Goal: Task Accomplishment & Management: Manage account settings

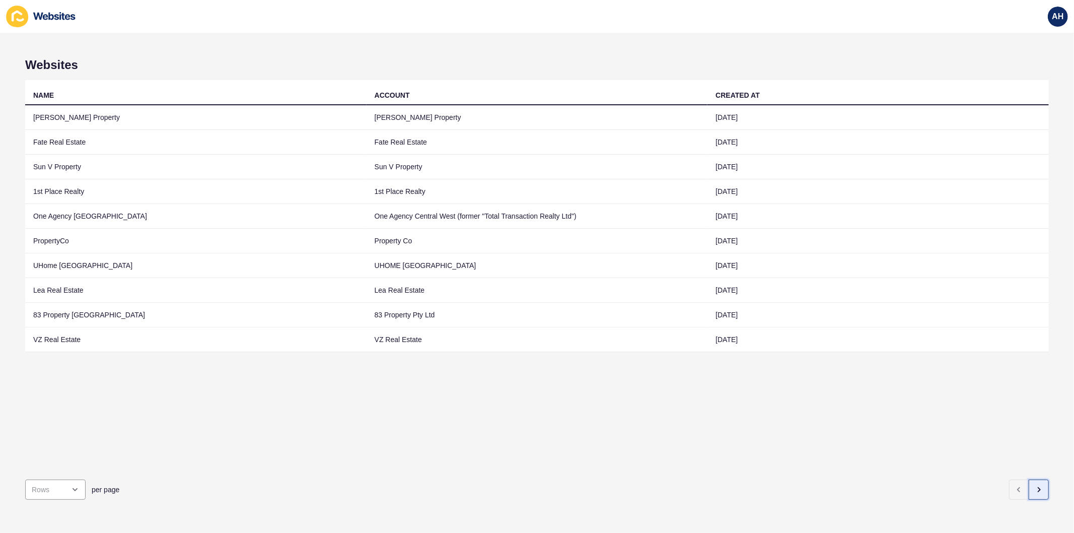
click at [1034, 485] on icon "button" at bounding box center [1038, 489] width 8 height 8
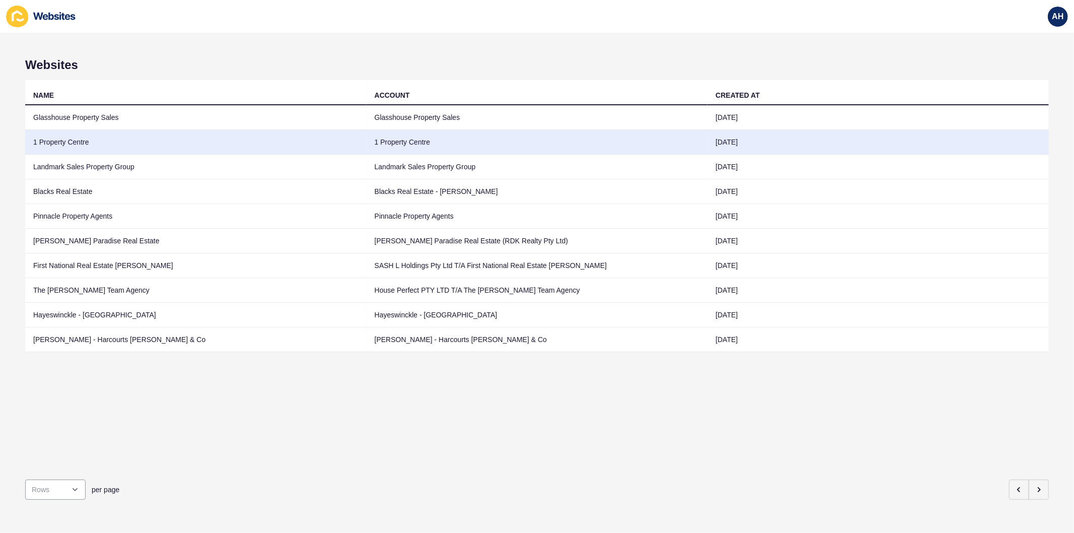
click at [533, 142] on td "1 Property Centre" at bounding box center [536, 142] width 341 height 25
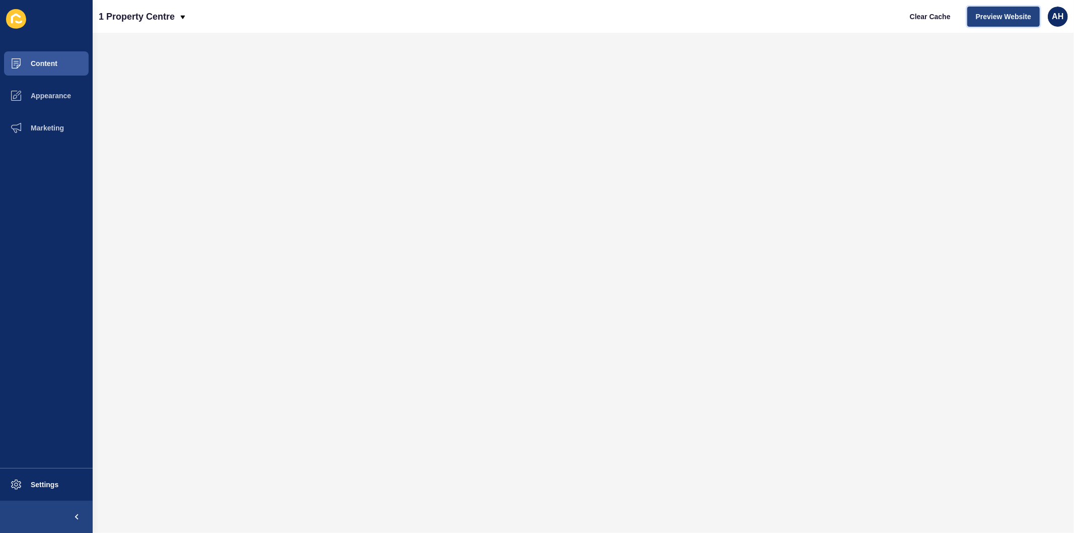
click at [983, 12] on span "Preview Website" at bounding box center [1002, 17] width 55 height 10
click at [54, 101] on button "Appearance" at bounding box center [46, 96] width 93 height 32
click at [34, 95] on span "Appearance" at bounding box center [34, 96] width 72 height 8
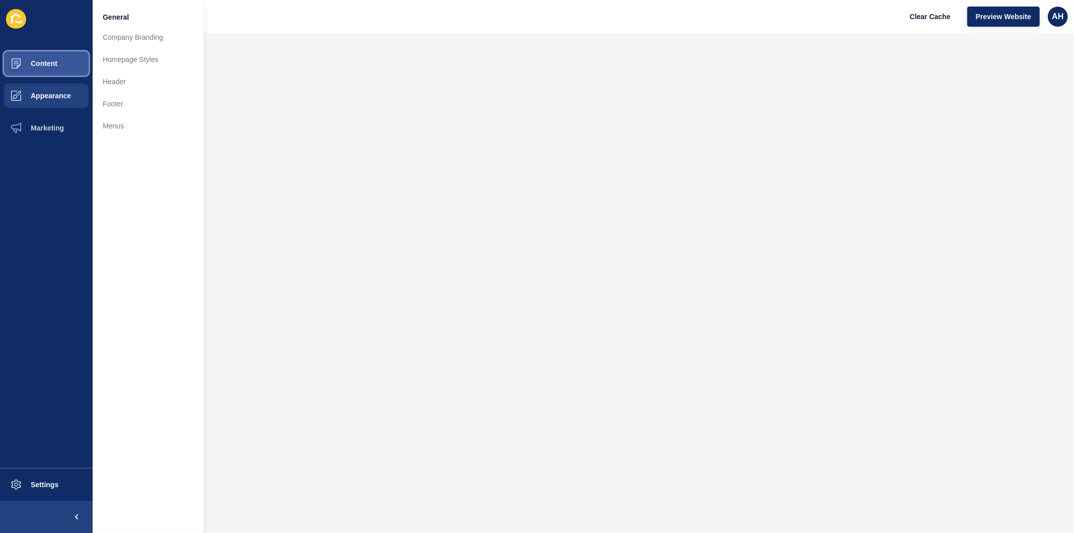
click at [44, 59] on span "Content" at bounding box center [27, 63] width 59 height 8
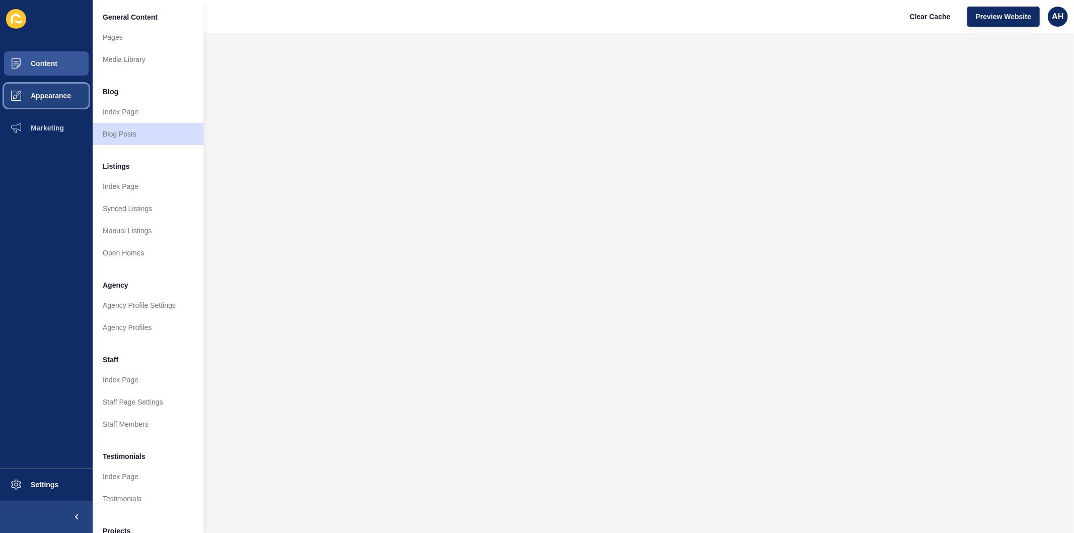
click at [53, 94] on span "Appearance" at bounding box center [34, 96] width 72 height 8
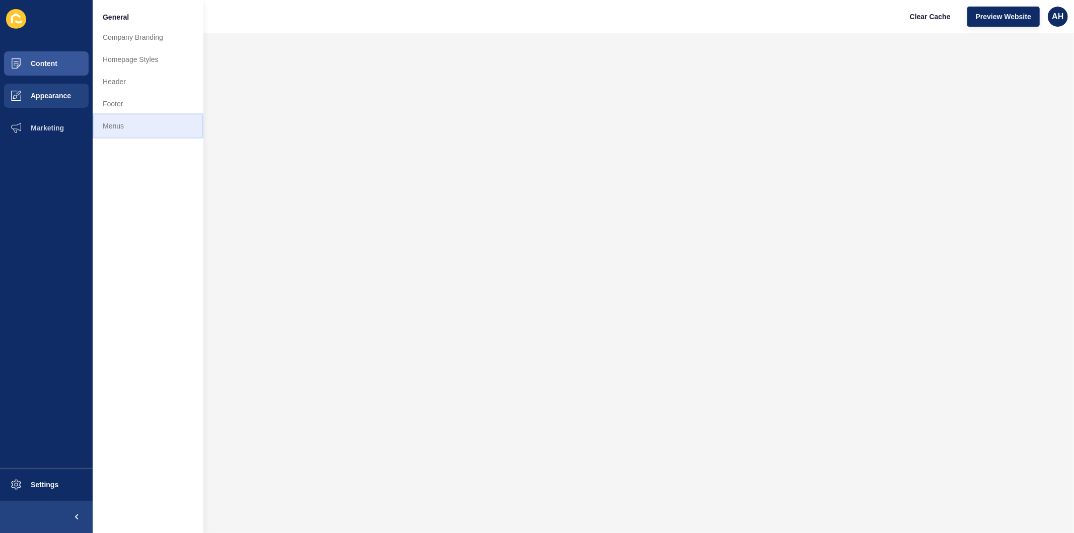
click at [103, 129] on link "Menus" at bounding box center [148, 126] width 111 height 22
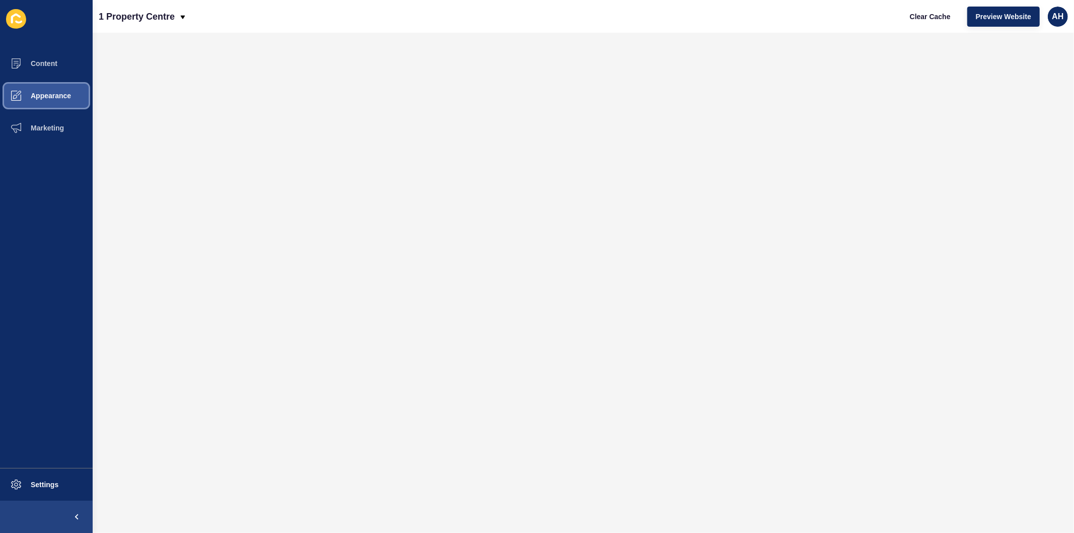
click at [42, 96] on span "Appearance" at bounding box center [34, 96] width 72 height 8
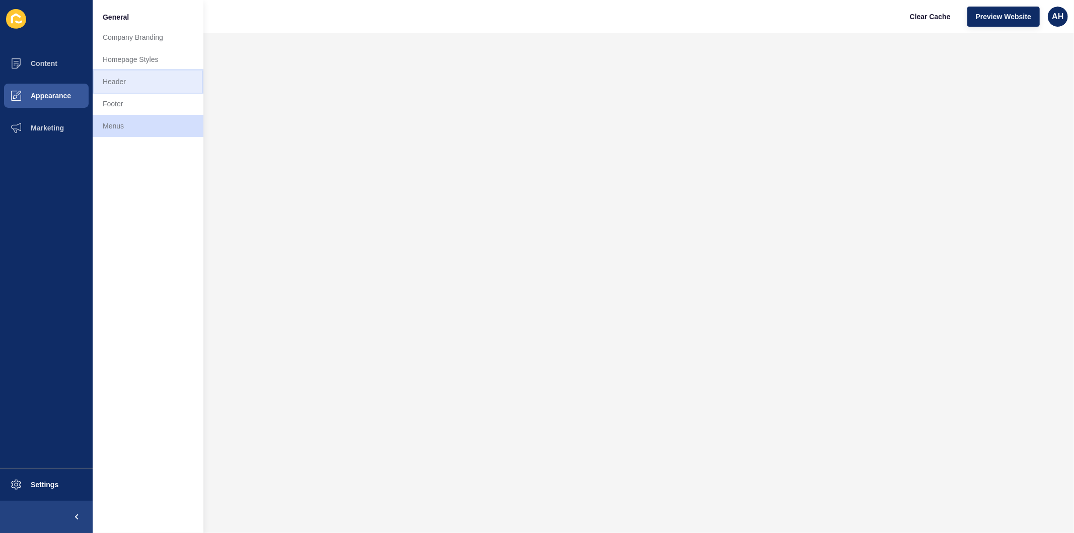
click at [131, 85] on link "Header" at bounding box center [148, 81] width 111 height 22
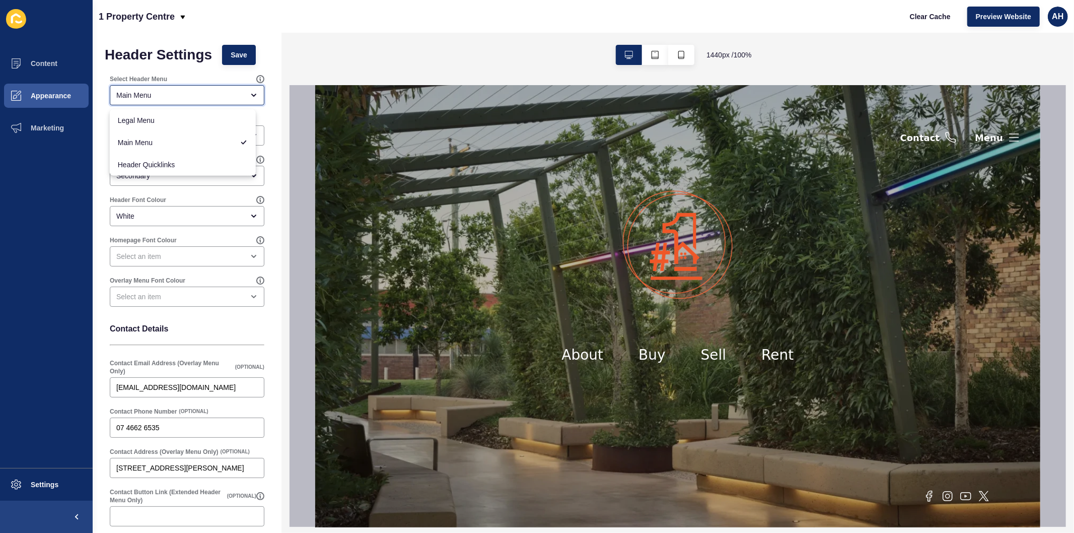
click at [144, 94] on div "Main Menu" at bounding box center [179, 95] width 127 height 10
click at [51, 98] on span "Appearance" at bounding box center [34, 96] width 72 height 8
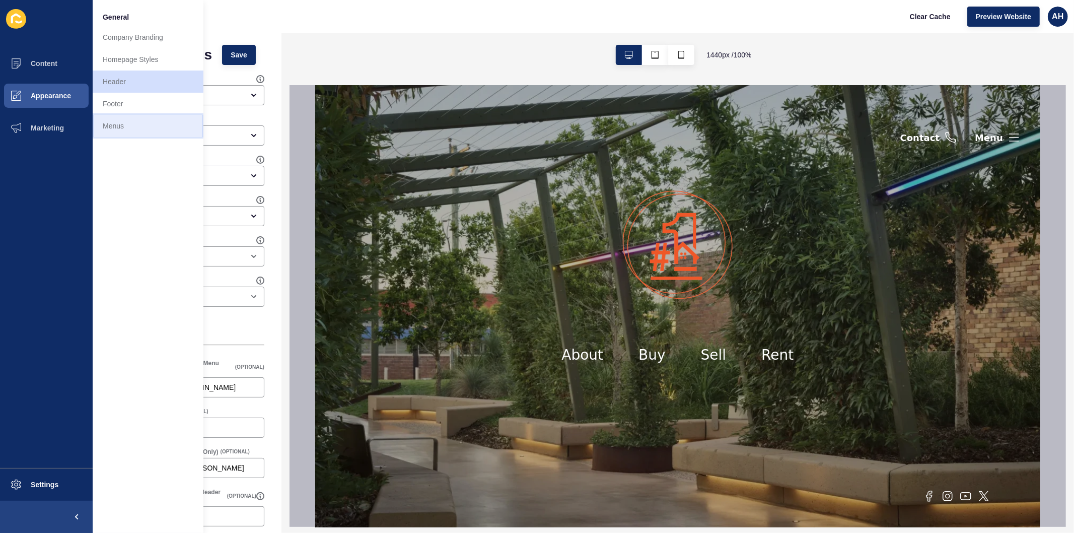
click at [112, 127] on link "Menus" at bounding box center [148, 126] width 111 height 22
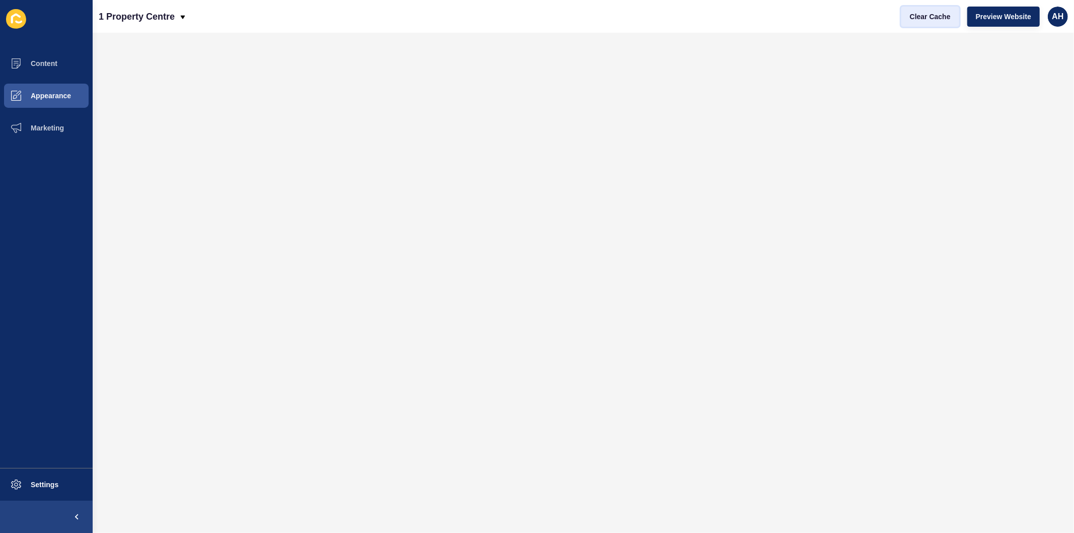
click at [923, 20] on span "Clear Cache" at bounding box center [929, 17] width 41 height 10
click at [48, 89] on button "Appearance" at bounding box center [46, 96] width 93 height 32
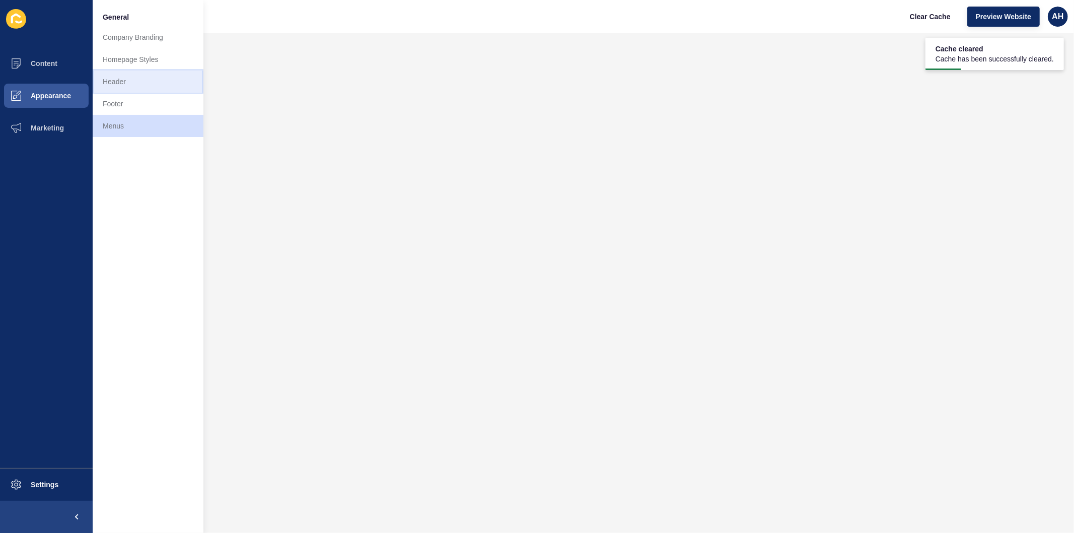
click at [131, 77] on link "Header" at bounding box center [148, 81] width 111 height 22
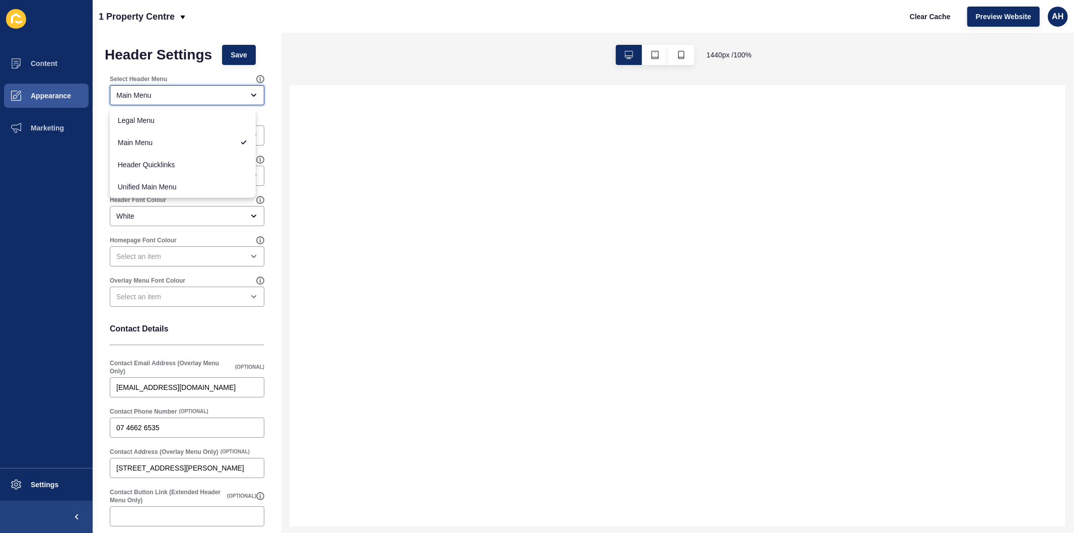
click at [154, 93] on div "Main Menu" at bounding box center [179, 95] width 127 height 10
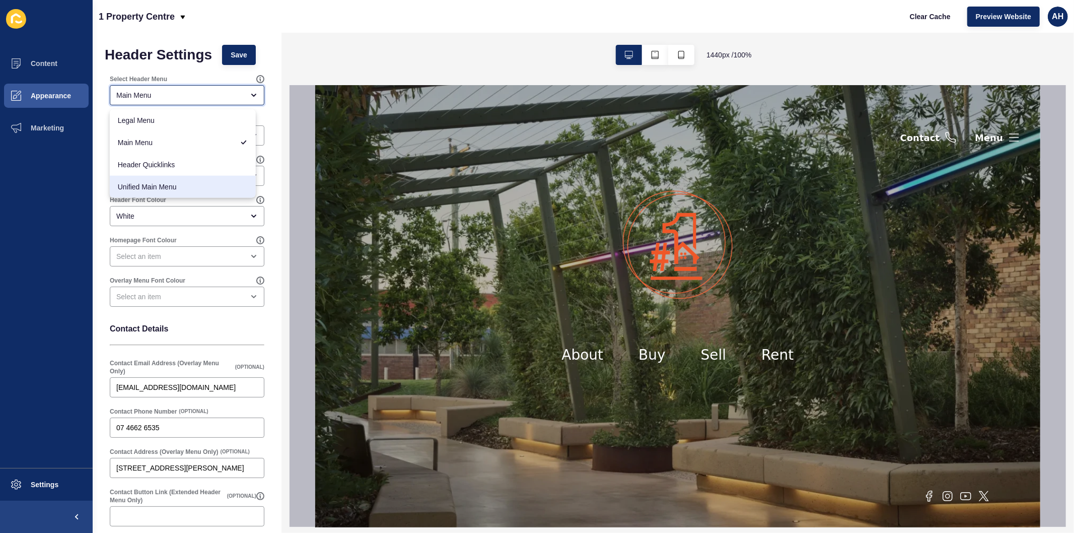
click at [160, 184] on span "Unified Main Menu" at bounding box center [183, 187] width 130 height 10
type input "Unified Main Menu"
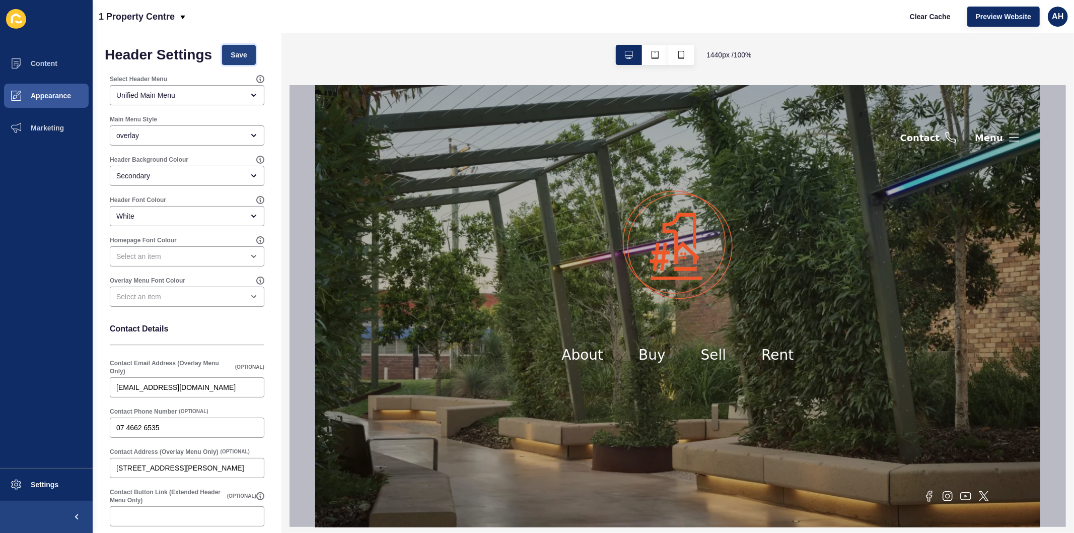
click at [236, 56] on span "Save" at bounding box center [239, 55] width 17 height 10
click at [928, 17] on span "Clear Cache" at bounding box center [929, 17] width 41 height 10
click at [187, 131] on div "overlay" at bounding box center [179, 135] width 127 height 10
click at [146, 179] on span "Extended header" at bounding box center [183, 183] width 130 height 10
type input "Extended header"
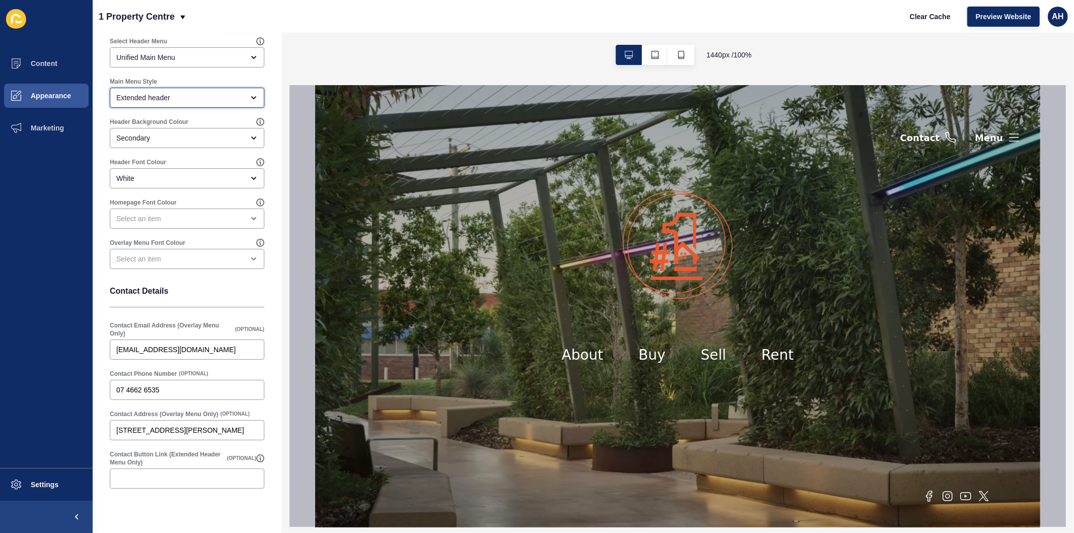
scroll to position [56, 0]
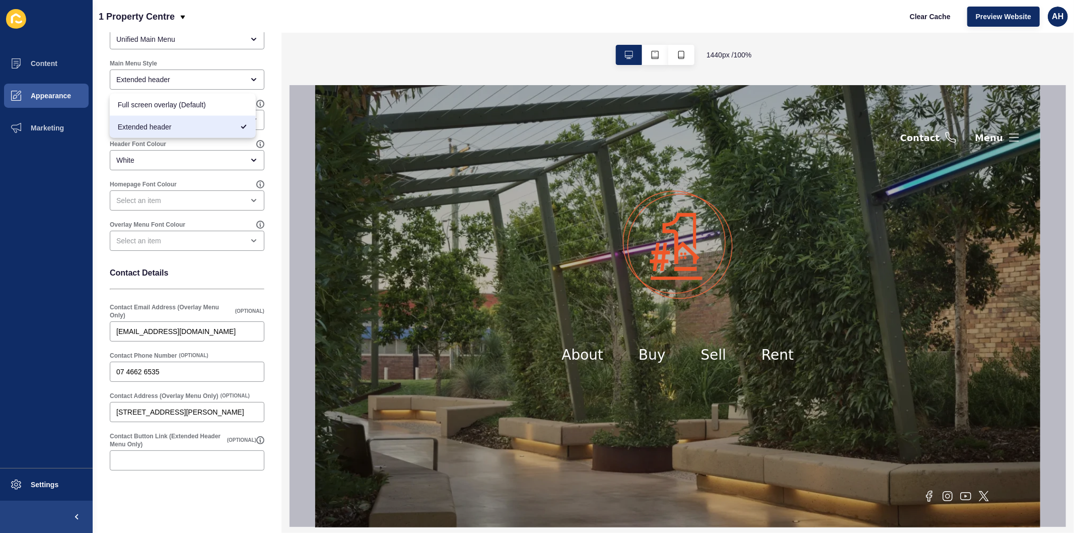
click at [98, 274] on div "Header Settings Save Select Header Menu Unified Main Menu Main Menu Style Exten…" at bounding box center [187, 257] width 189 height 561
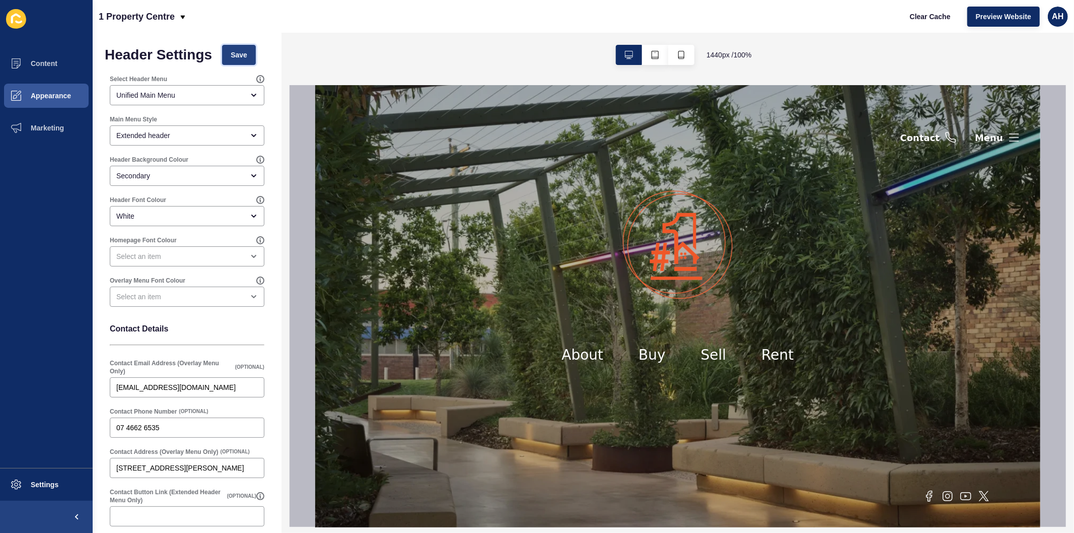
click at [244, 54] on span "Save" at bounding box center [239, 55] width 17 height 10
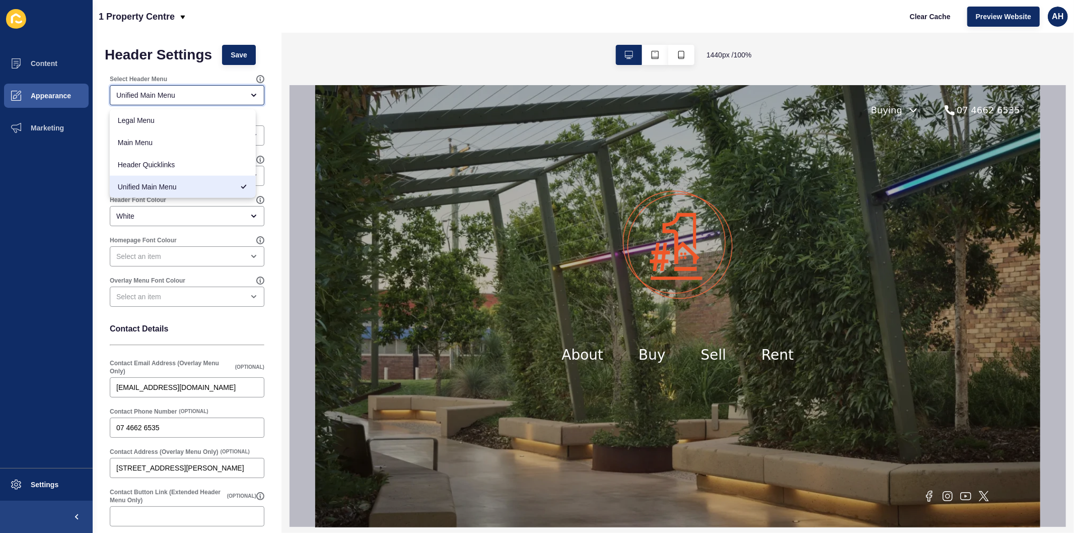
click at [136, 93] on div "Unified Main Menu" at bounding box center [179, 95] width 127 height 10
click at [153, 141] on span "Main Menu" at bounding box center [183, 142] width 130 height 10
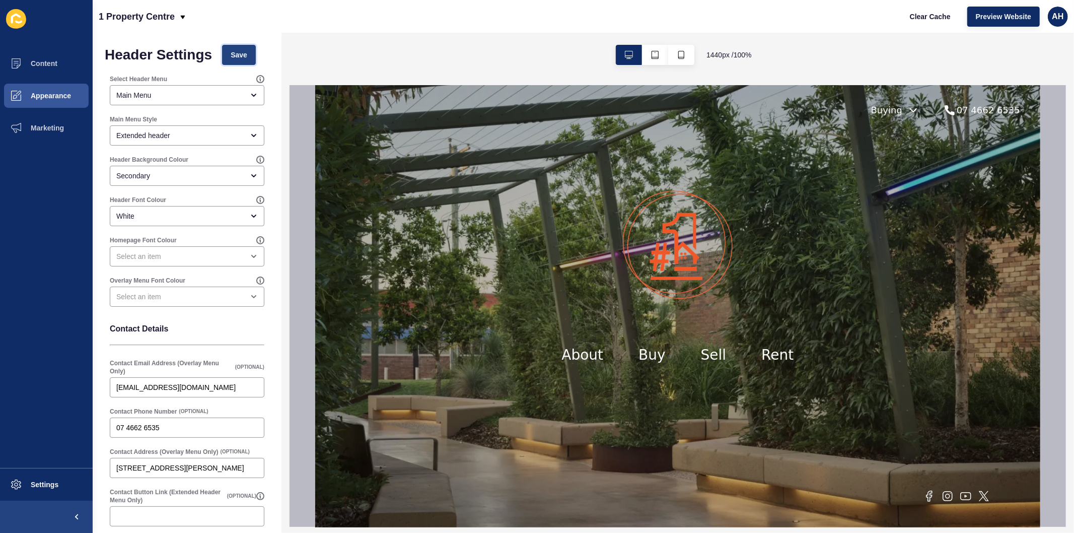
click at [234, 54] on span "Save" at bounding box center [239, 55] width 17 height 10
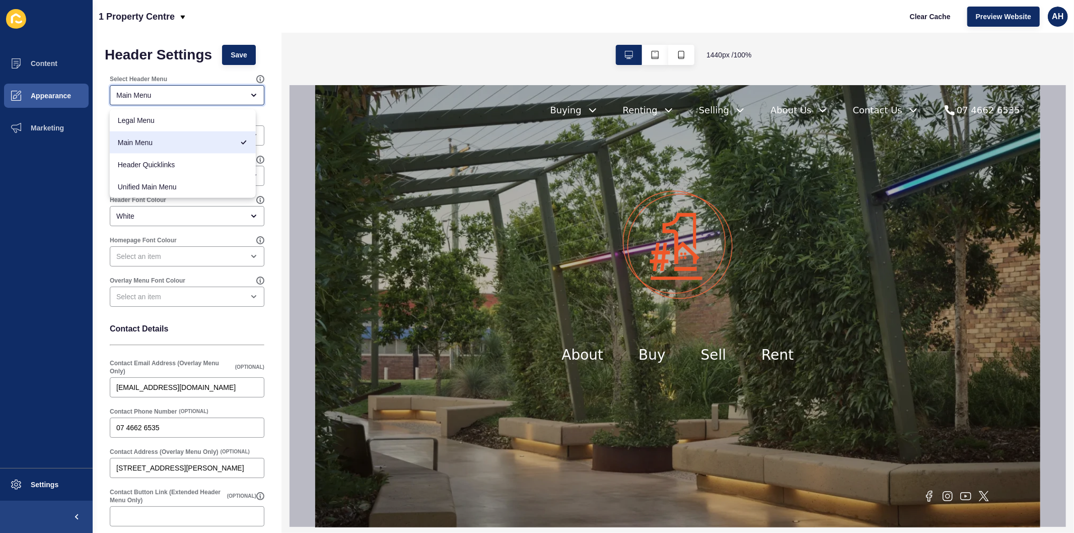
click at [166, 93] on div "Main Menu" at bounding box center [179, 95] width 127 height 10
click at [157, 188] on span "Unified Main Menu" at bounding box center [183, 187] width 130 height 10
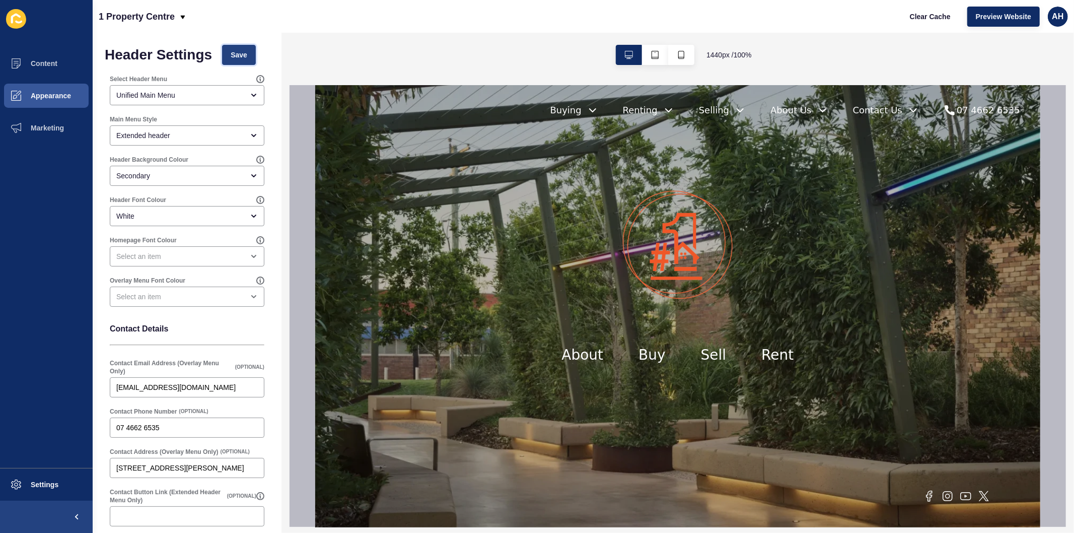
click at [247, 50] on span "Save" at bounding box center [239, 55] width 17 height 10
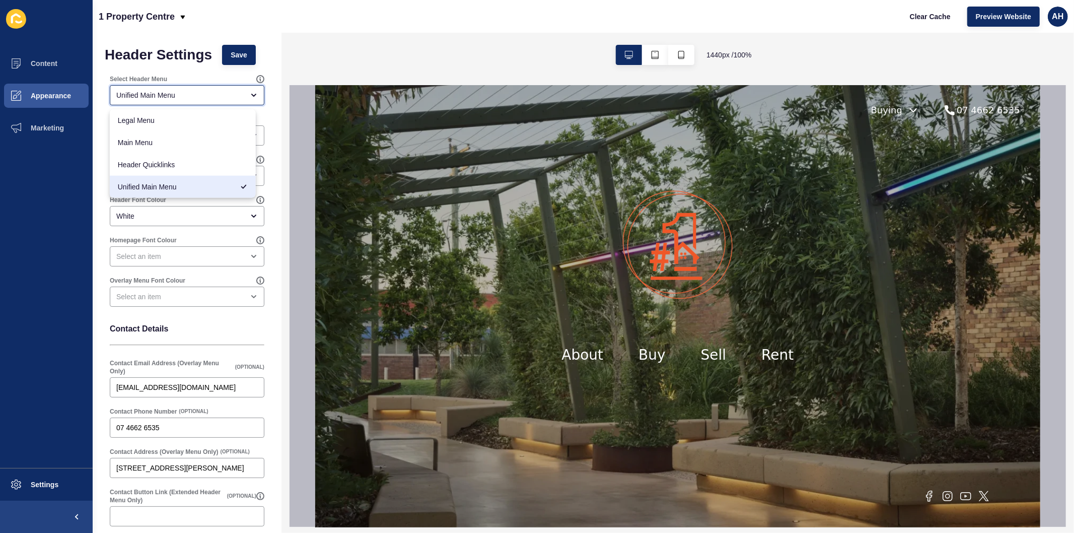
click at [208, 99] on div "Unified Main Menu" at bounding box center [179, 95] width 127 height 10
click at [165, 143] on span "Main Menu" at bounding box center [183, 142] width 130 height 10
type input "Main Menu"
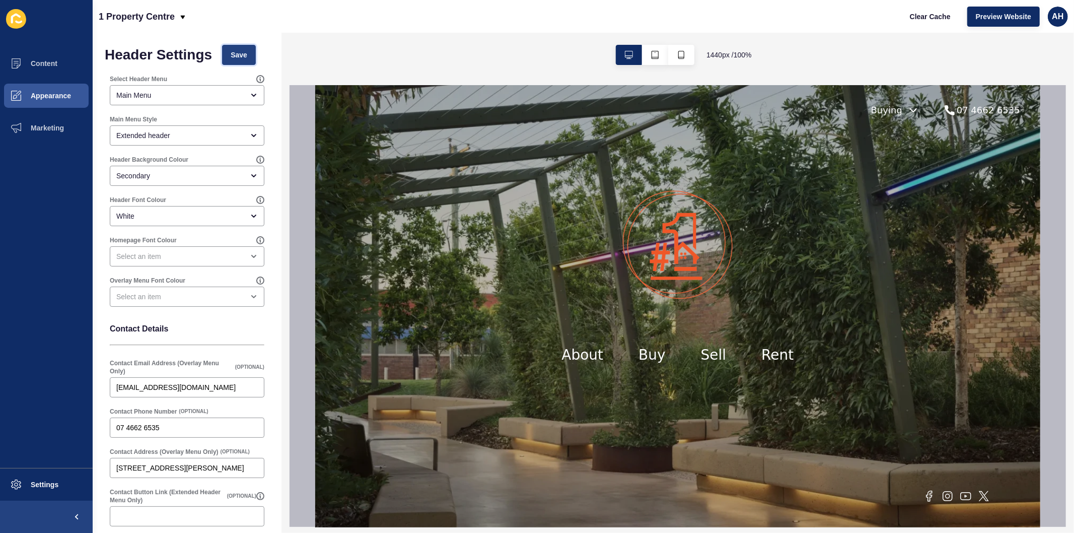
click at [237, 59] on span "Save" at bounding box center [239, 55] width 17 height 10
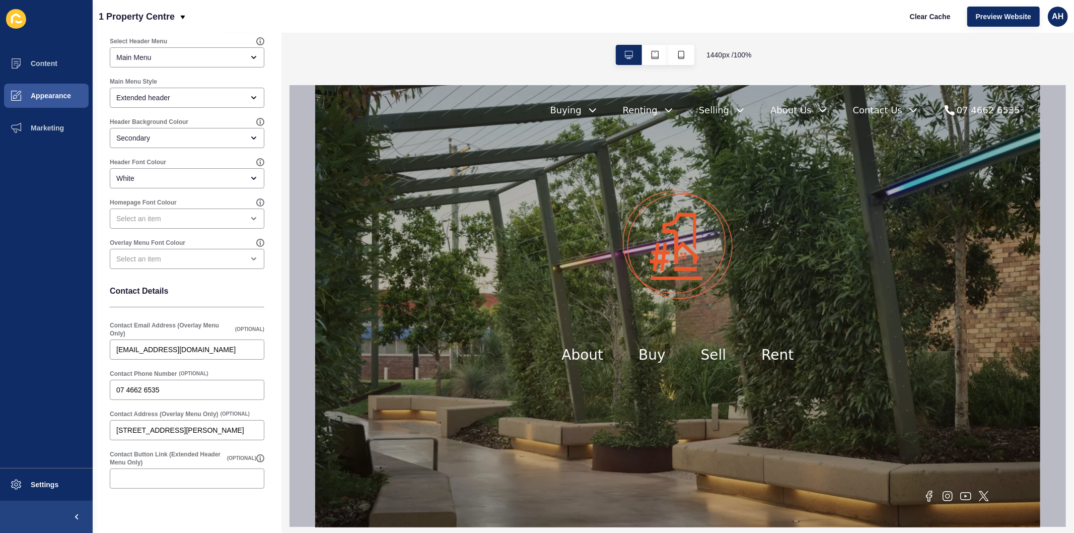
scroll to position [60, 0]
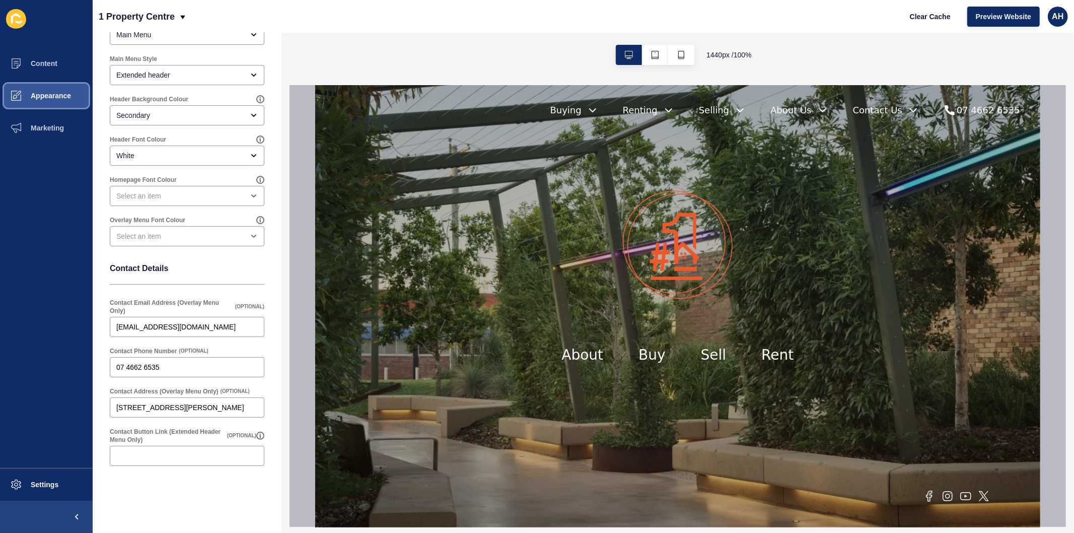
click at [62, 93] on span "Appearance" at bounding box center [34, 96] width 72 height 8
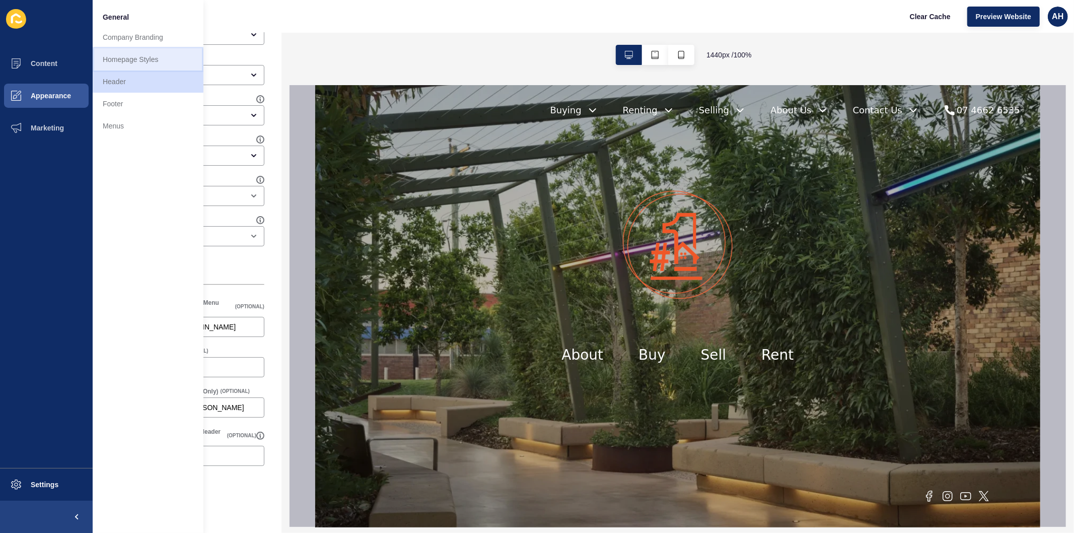
click at [138, 57] on link "Homepage Styles" at bounding box center [148, 59] width 111 height 22
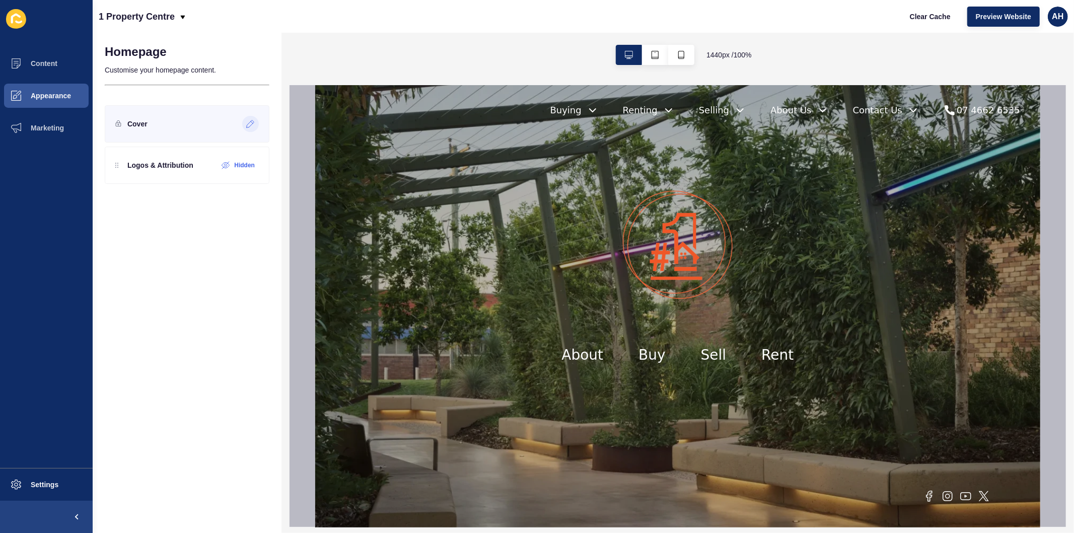
click at [253, 123] on icon at bounding box center [251, 124] width 8 height 8
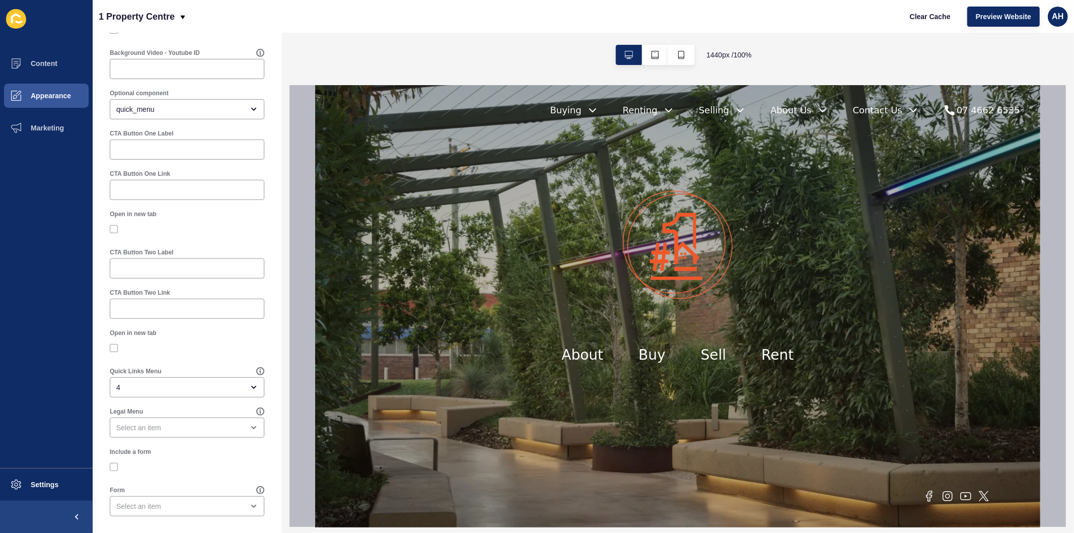
scroll to position [554, 0]
click at [151, 385] on div "4" at bounding box center [179, 387] width 127 height 10
click at [220, 345] on div at bounding box center [187, 347] width 155 height 9
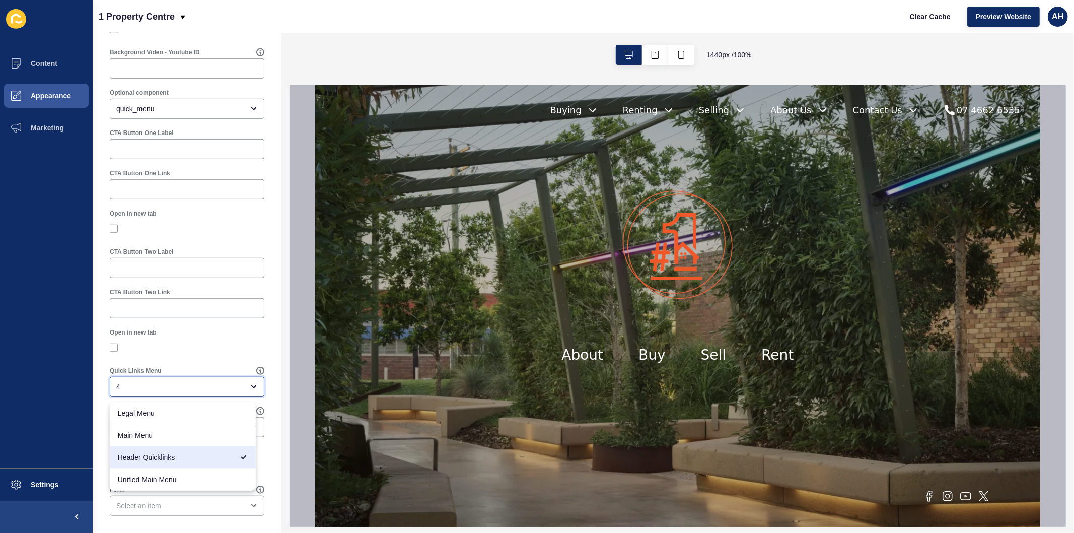
click at [168, 384] on div "4" at bounding box center [179, 387] width 127 height 10
click at [168, 461] on span "Header Quicklinks" at bounding box center [176, 457] width 116 height 10
click at [194, 383] on div "open menu" at bounding box center [179, 387] width 127 height 10
click at [162, 452] on span "Header Quicklinks" at bounding box center [183, 457] width 130 height 10
type input "Header Quicklinks"
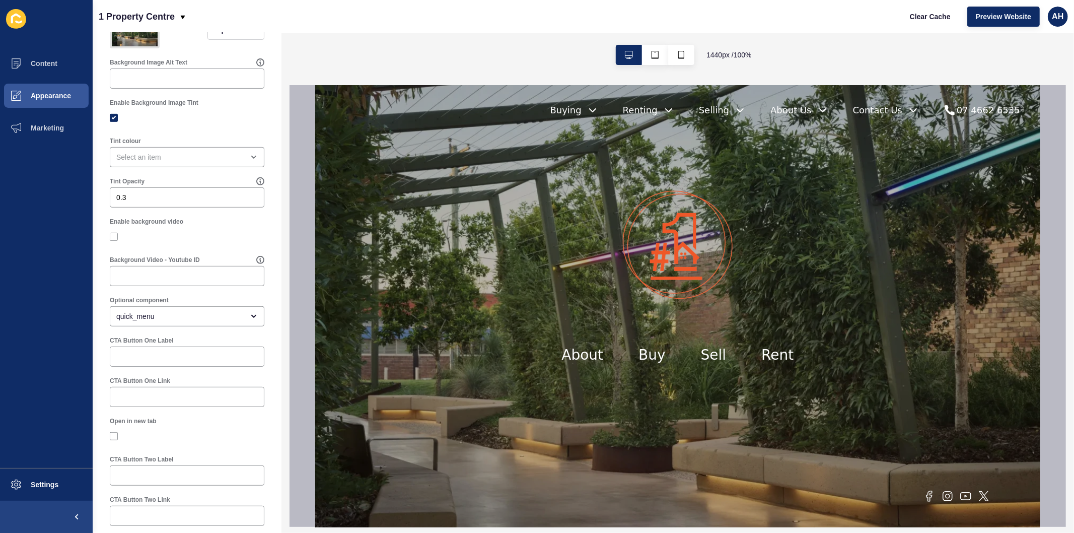
scroll to position [0, 0]
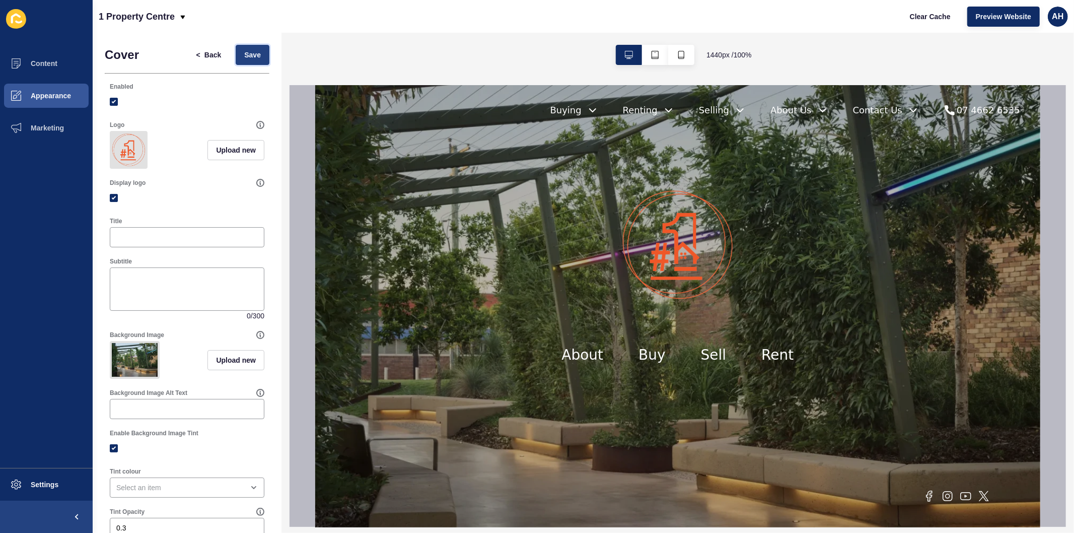
click at [249, 48] on button "Save" at bounding box center [253, 55] width 34 height 20
click at [204, 58] on span "Back" at bounding box center [212, 55] width 17 height 10
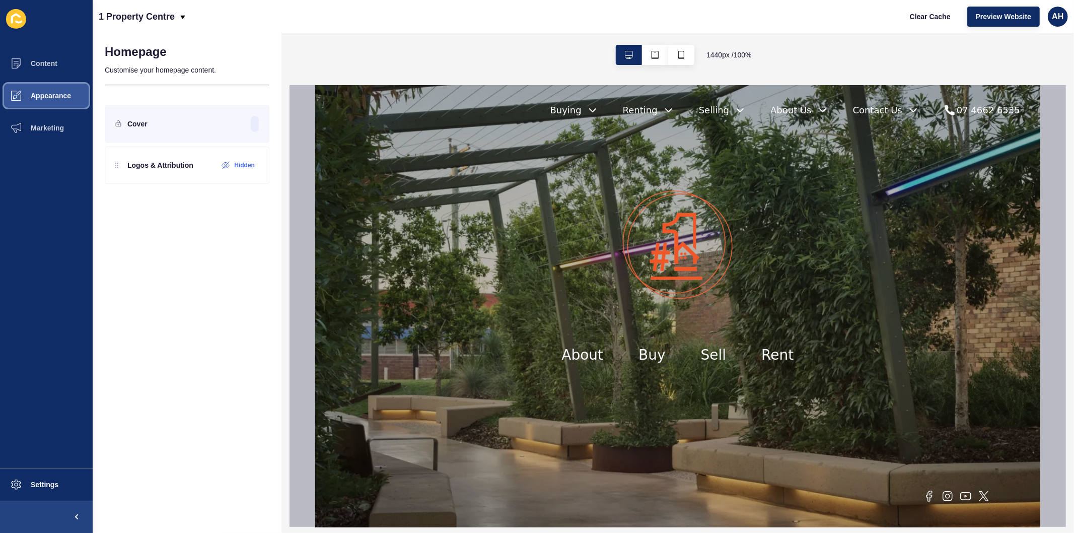
click at [71, 95] on span "Appearance" at bounding box center [34, 96] width 72 height 8
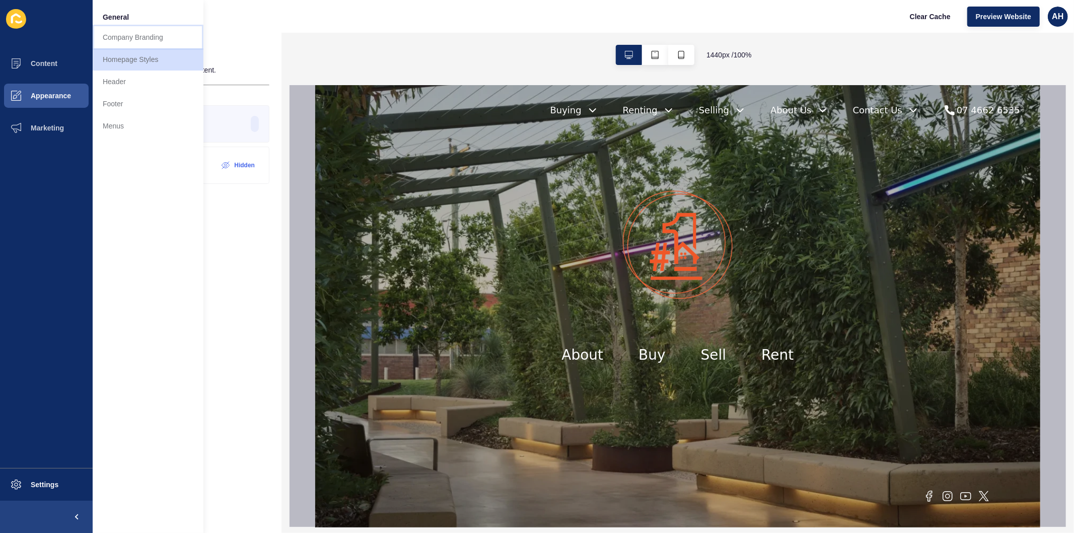
drag, startPoint x: 134, startPoint y: 40, endPoint x: 169, endPoint y: 47, distance: 35.9
click at [134, 40] on link "Company Branding" at bounding box center [148, 37] width 111 height 22
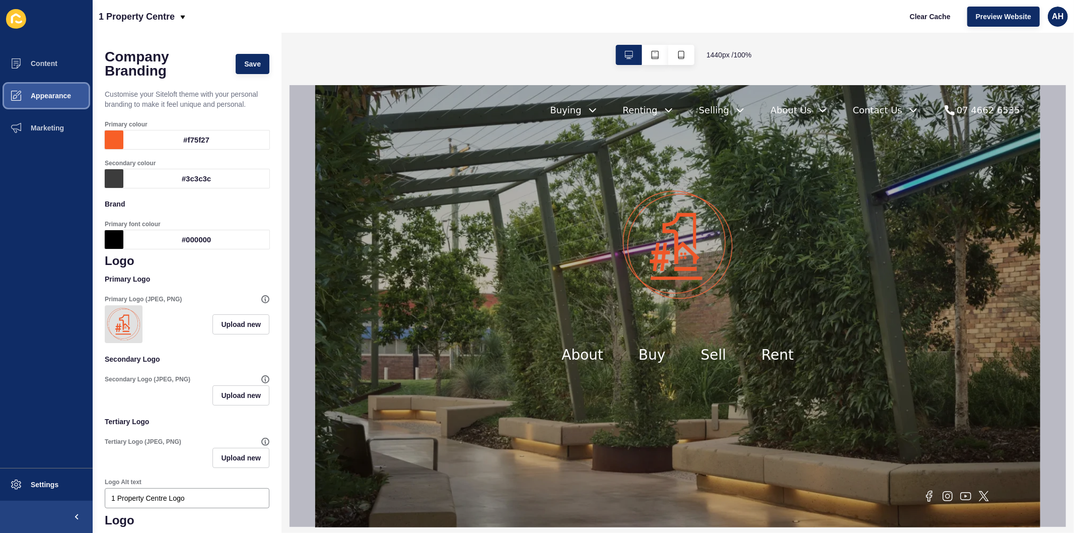
click at [33, 90] on button "Appearance" at bounding box center [46, 96] width 93 height 32
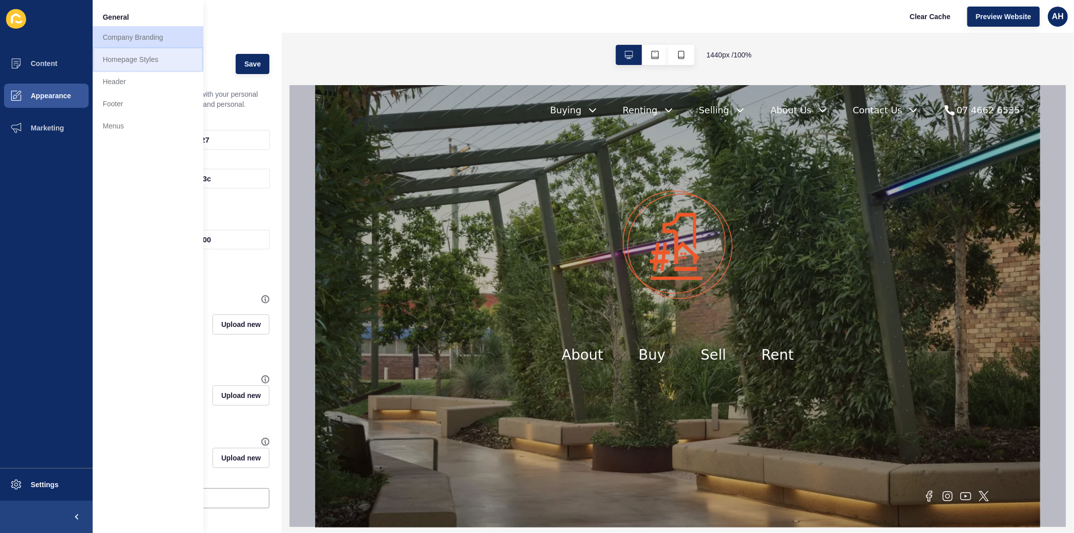
click at [148, 62] on link "Homepage Styles" at bounding box center [148, 59] width 111 height 22
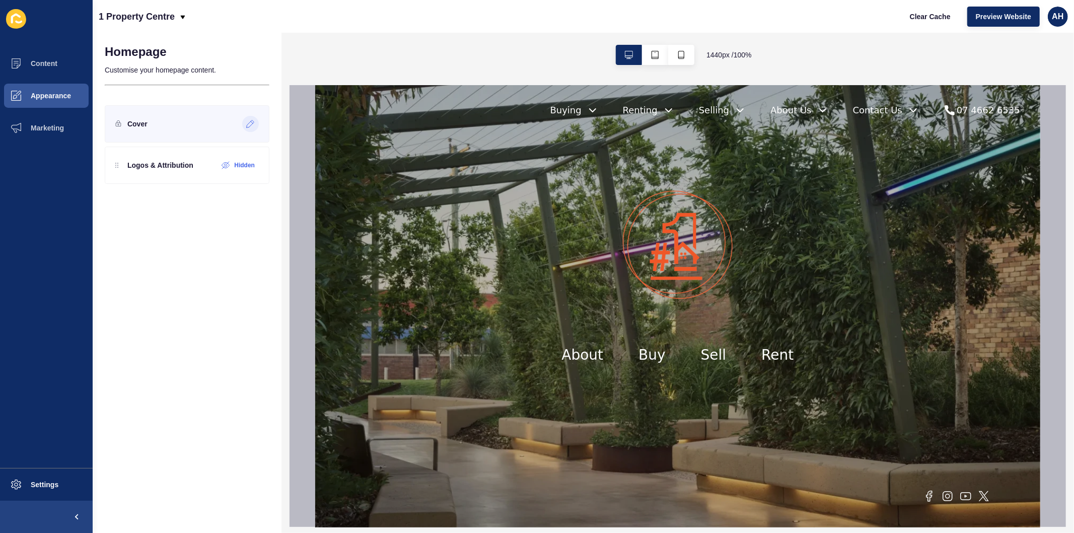
click at [248, 123] on icon at bounding box center [250, 124] width 9 height 8
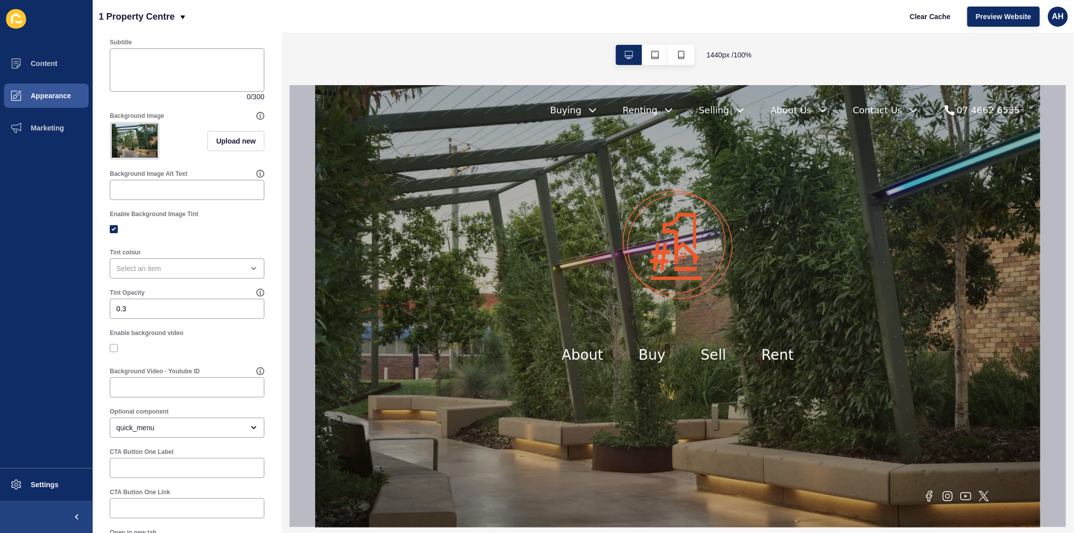
scroll to position [218, 0]
click at [48, 94] on span "Appearance" at bounding box center [34, 96] width 72 height 8
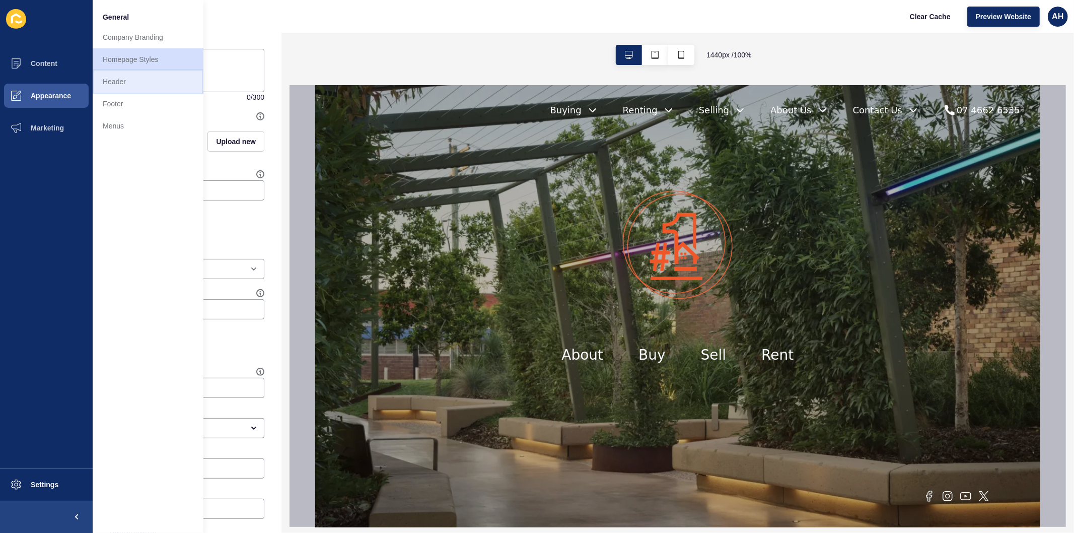
click at [127, 84] on link "Header" at bounding box center [148, 81] width 111 height 22
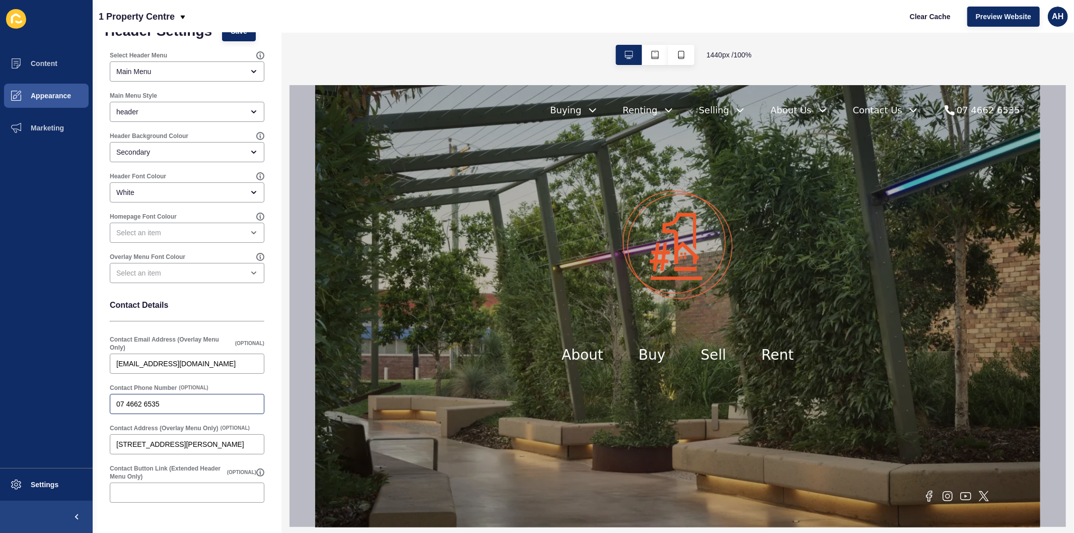
scroll to position [4, 0]
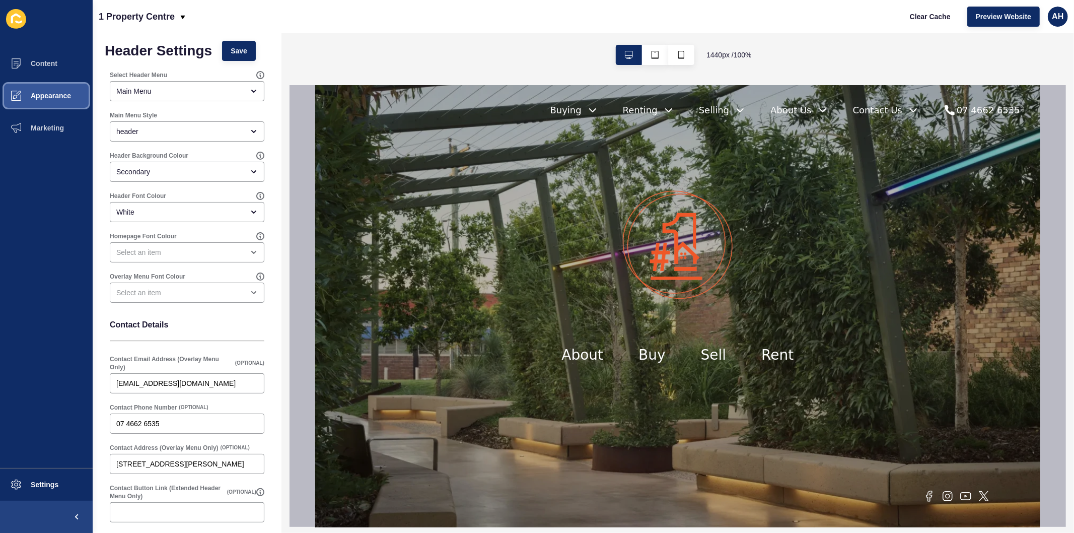
click at [53, 94] on span "Appearance" at bounding box center [34, 96] width 72 height 8
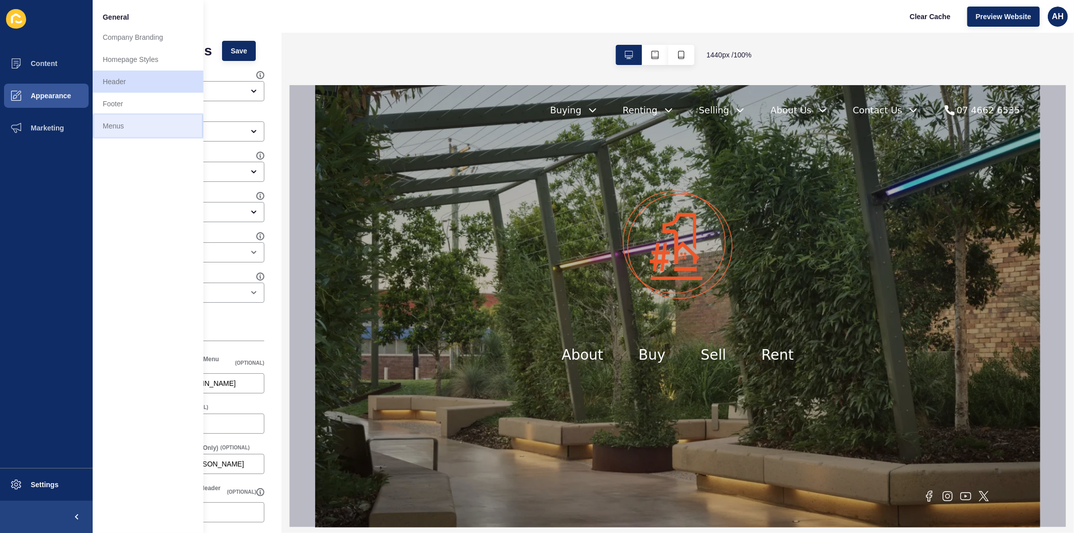
click at [118, 125] on link "Menus" at bounding box center [148, 126] width 111 height 22
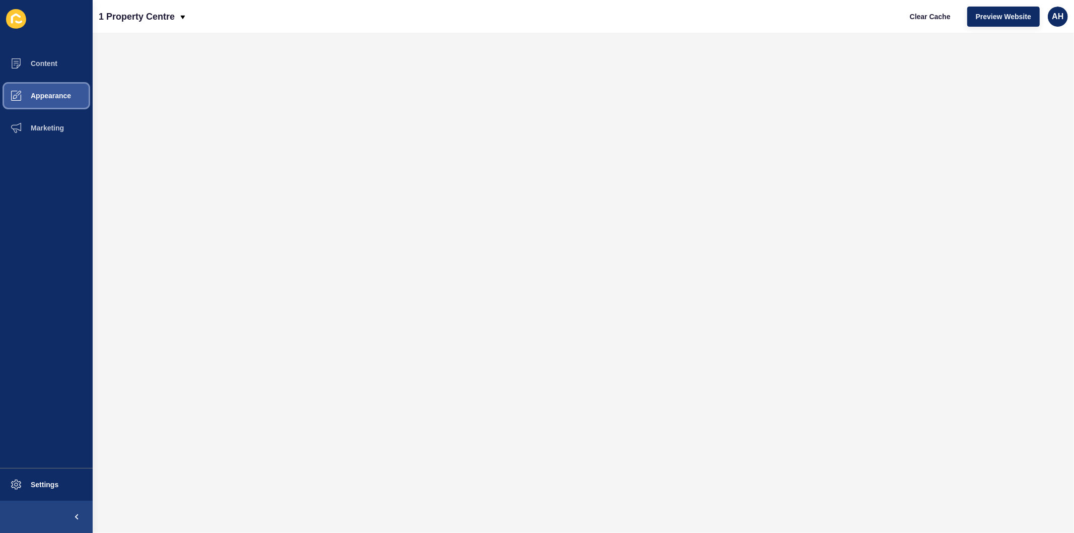
click at [56, 98] on span "Appearance" at bounding box center [34, 96] width 72 height 8
click at [52, 100] on button "Appearance" at bounding box center [46, 96] width 93 height 32
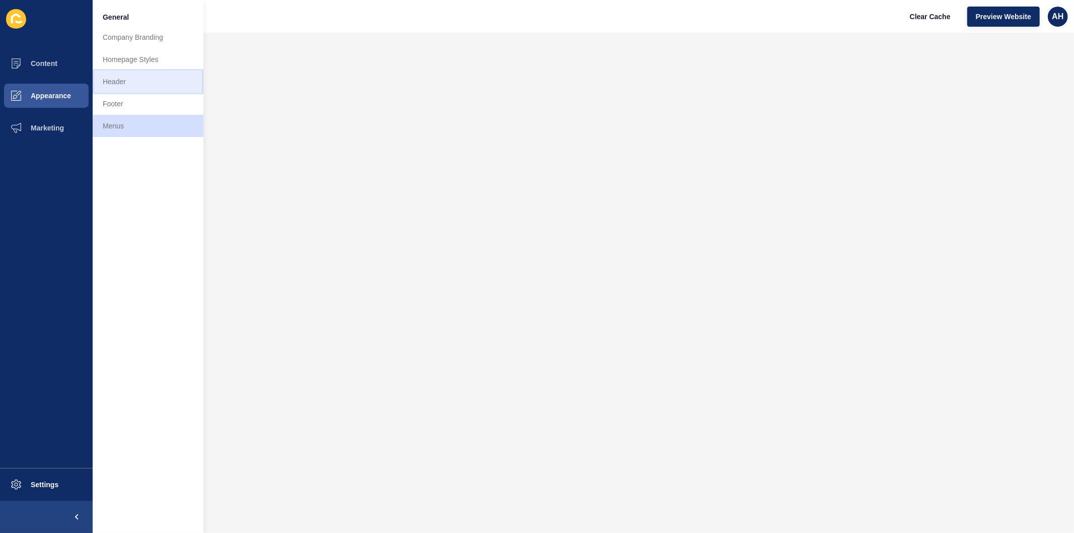
click at [132, 83] on link "Header" at bounding box center [148, 81] width 111 height 22
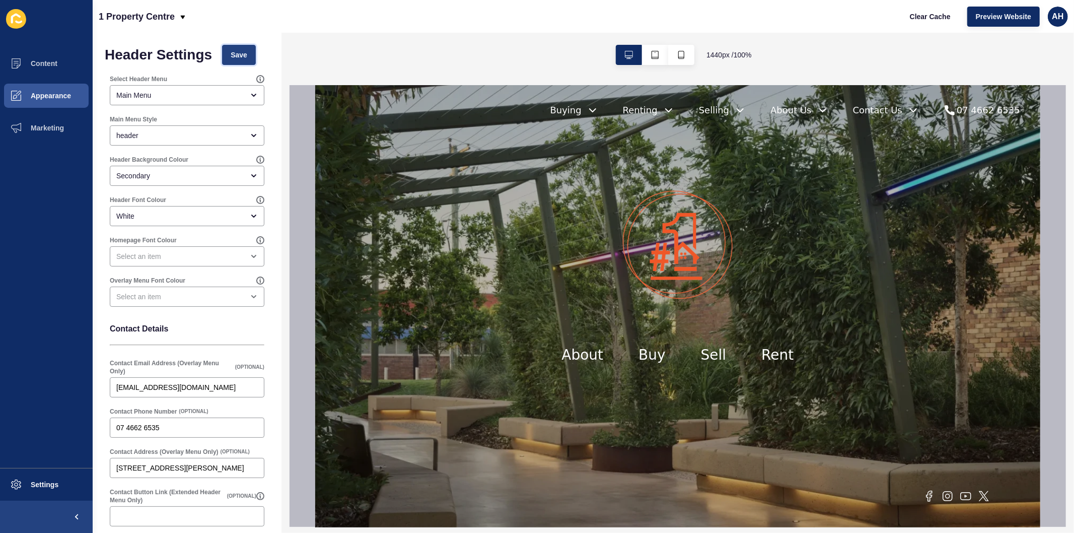
click at [242, 52] on span "Save" at bounding box center [239, 55] width 17 height 10
click at [63, 97] on span "Appearance" at bounding box center [34, 96] width 72 height 8
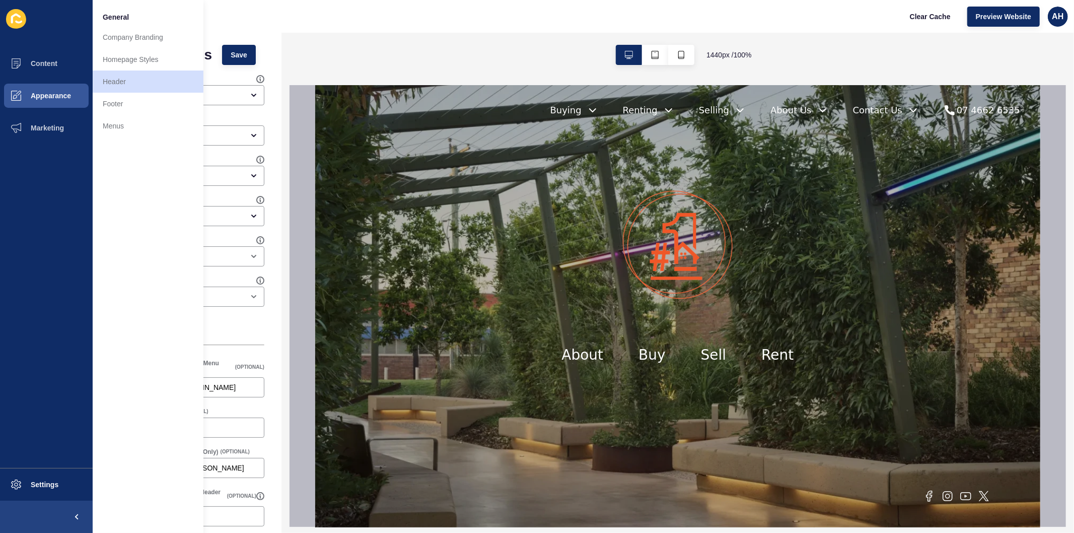
click at [244, 6] on div "1 Property Centre Clear Cache Preview Website AH" at bounding box center [583, 16] width 981 height 33
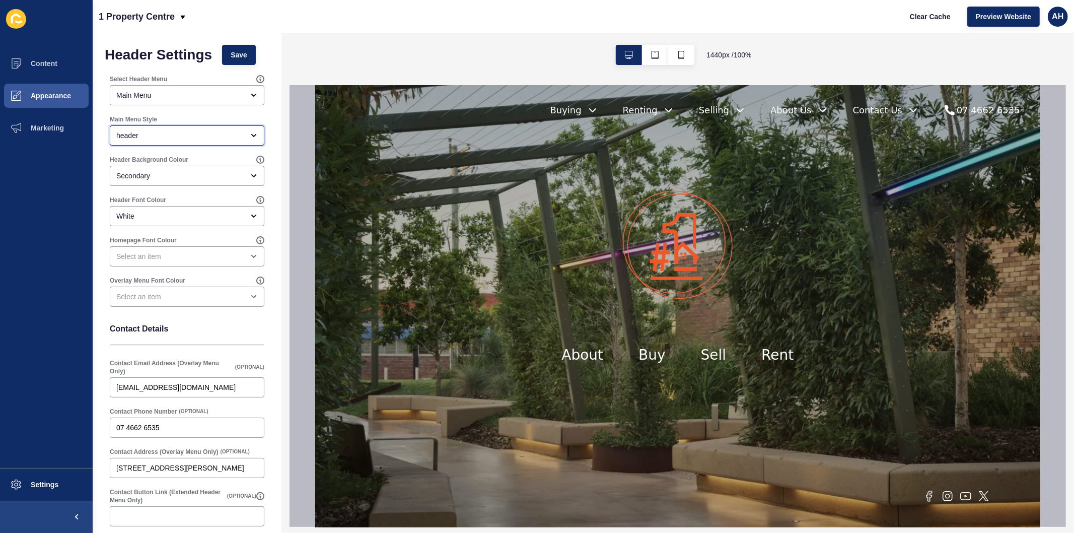
click at [180, 138] on div "header" at bounding box center [179, 135] width 127 height 10
click at [188, 158] on span "Full screen overlay (Default)" at bounding box center [183, 161] width 130 height 10
type input "Full screen overlay (Default)"
click at [233, 53] on span "Save" at bounding box center [239, 55] width 17 height 10
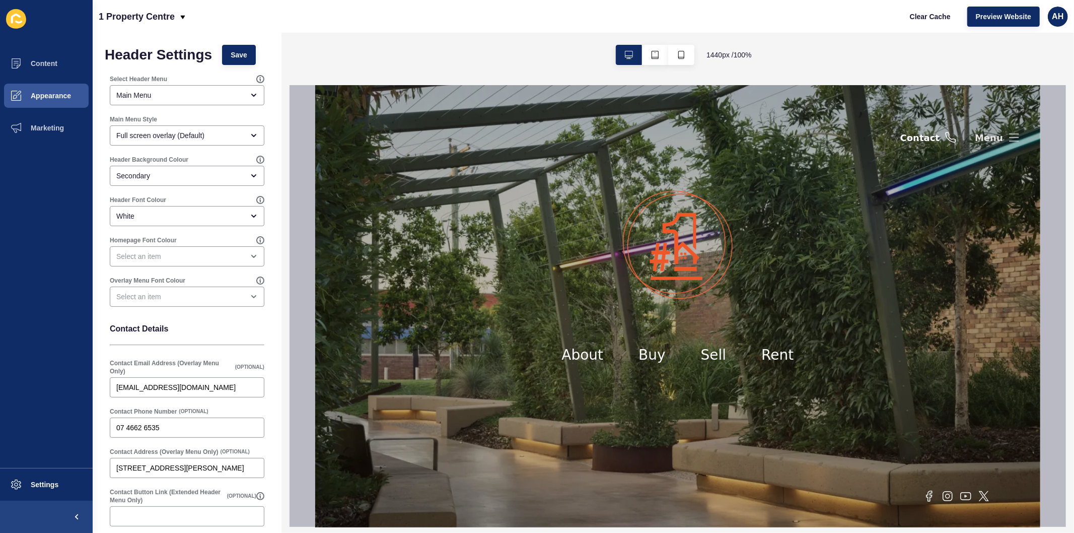
click at [1015, 136] on icon at bounding box center [1013, 137] width 12 height 12
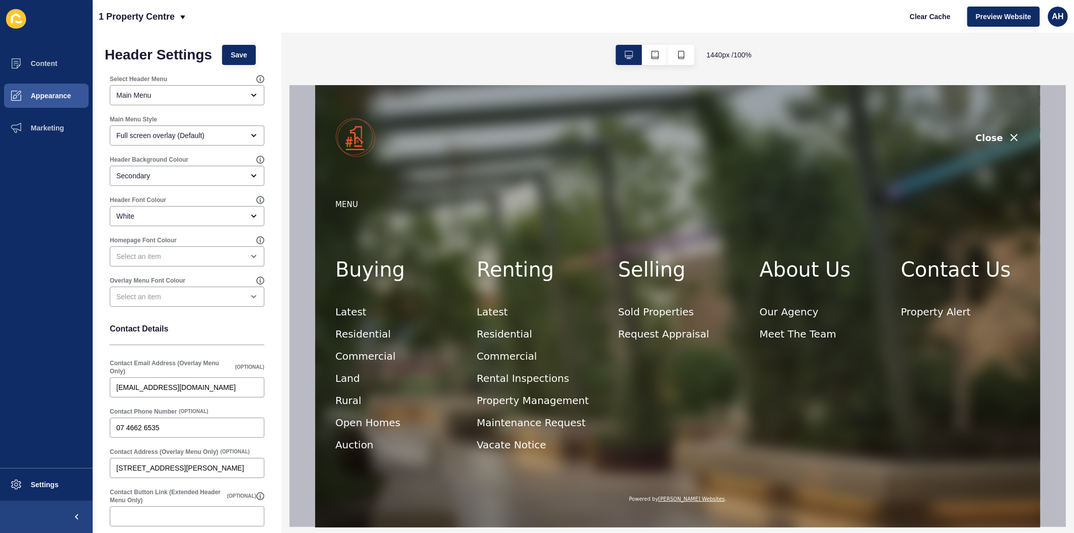
click at [46, 93] on span "Appearance" at bounding box center [34, 96] width 72 height 8
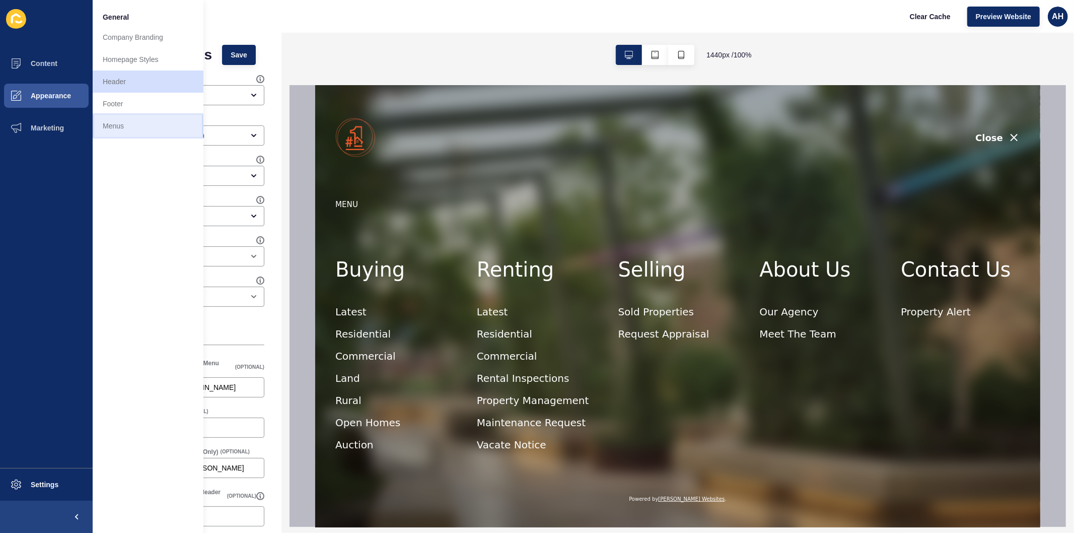
click at [118, 128] on link "Menus" at bounding box center [148, 126] width 111 height 22
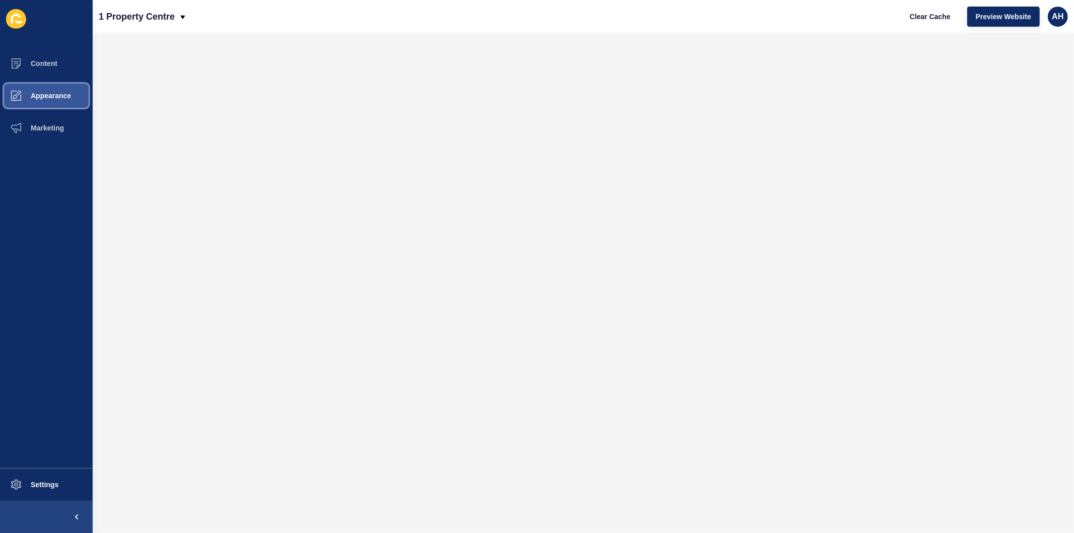
click at [56, 93] on span "Appearance" at bounding box center [34, 96] width 72 height 8
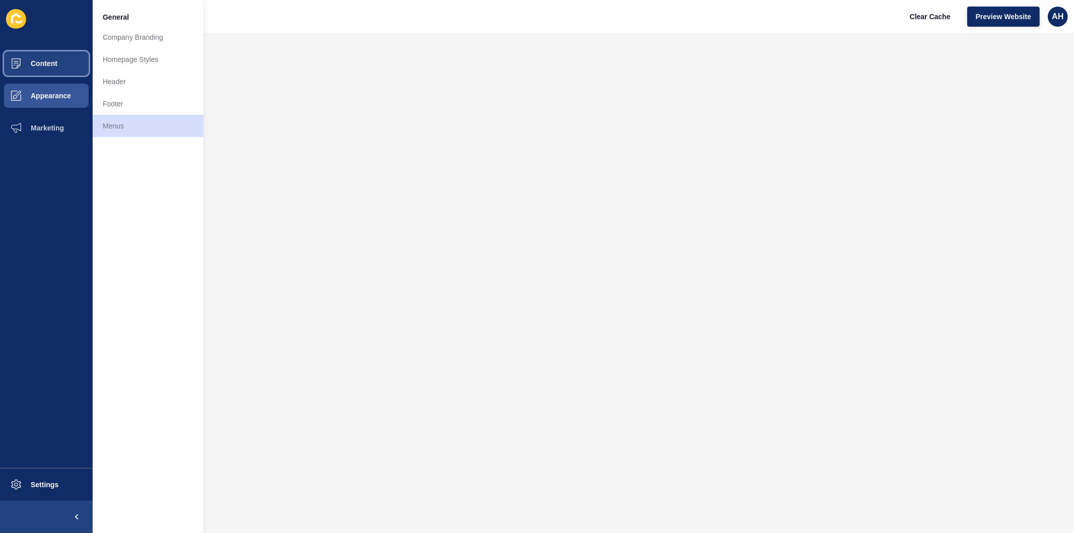
click at [54, 67] on span "Content" at bounding box center [27, 63] width 59 height 8
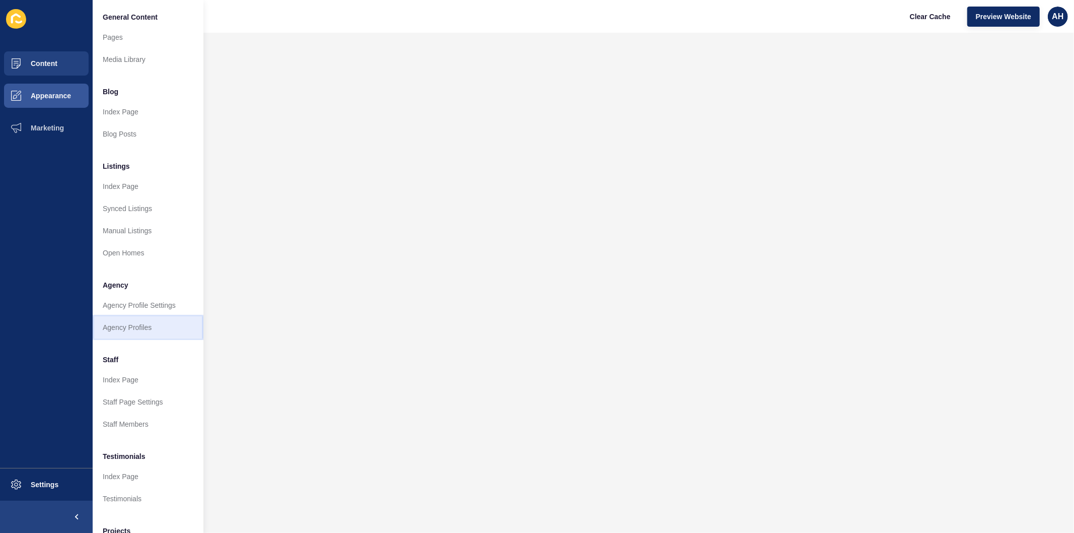
click at [123, 322] on link "Agency Profiles" at bounding box center [148, 327] width 111 height 22
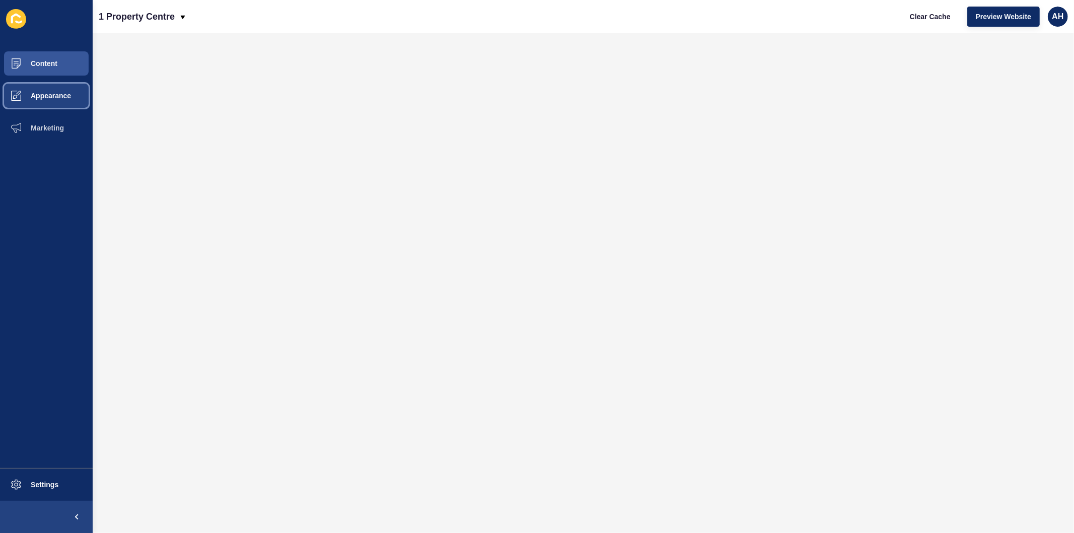
click at [54, 96] on span "Appearance" at bounding box center [34, 96] width 72 height 8
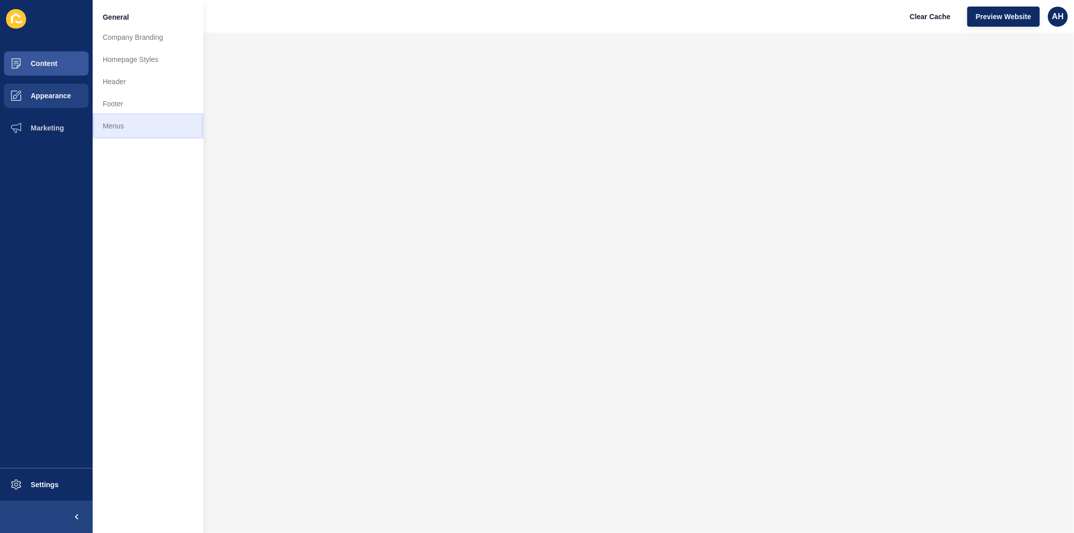
click at [109, 119] on link "Menus" at bounding box center [148, 126] width 111 height 22
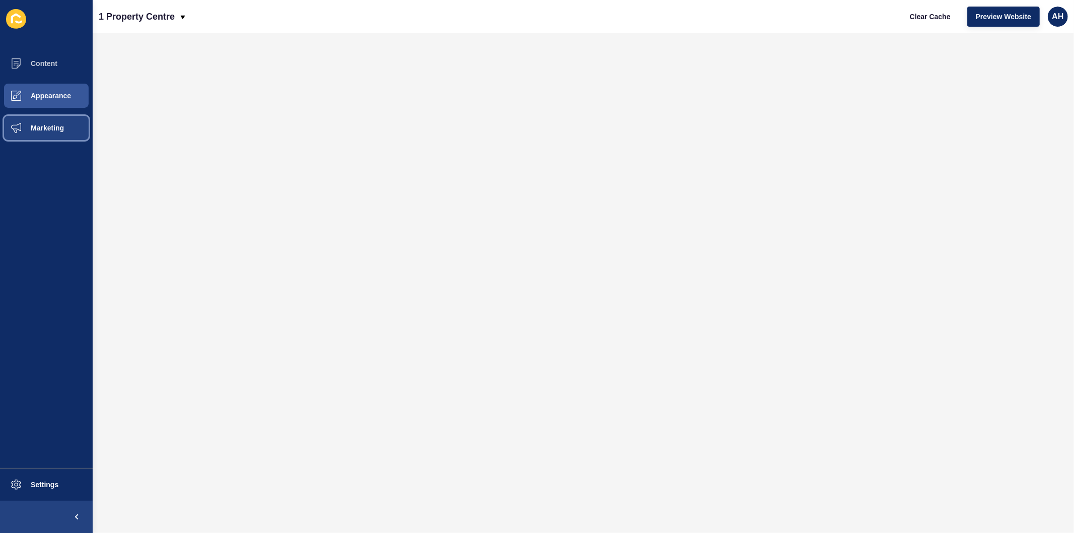
click at [38, 133] on button "Marketing" at bounding box center [46, 128] width 93 height 32
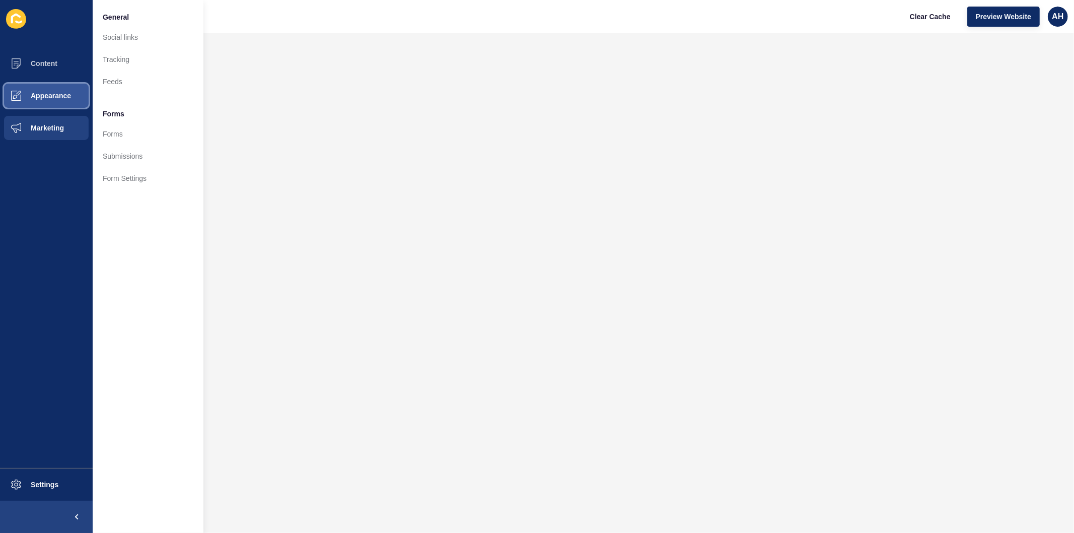
click at [54, 94] on span "Appearance" at bounding box center [34, 96] width 72 height 8
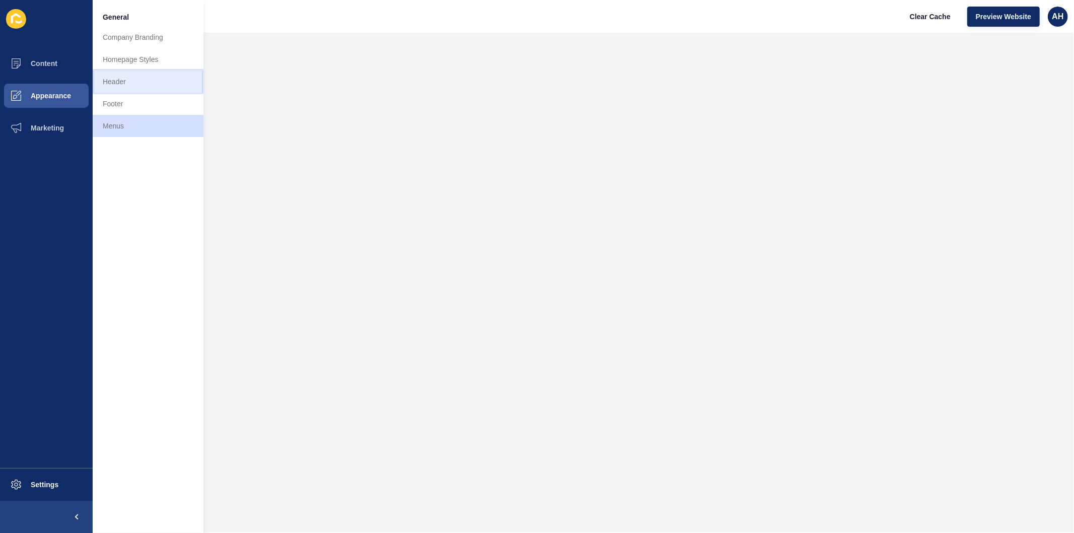
click at [138, 82] on link "Header" at bounding box center [148, 81] width 111 height 22
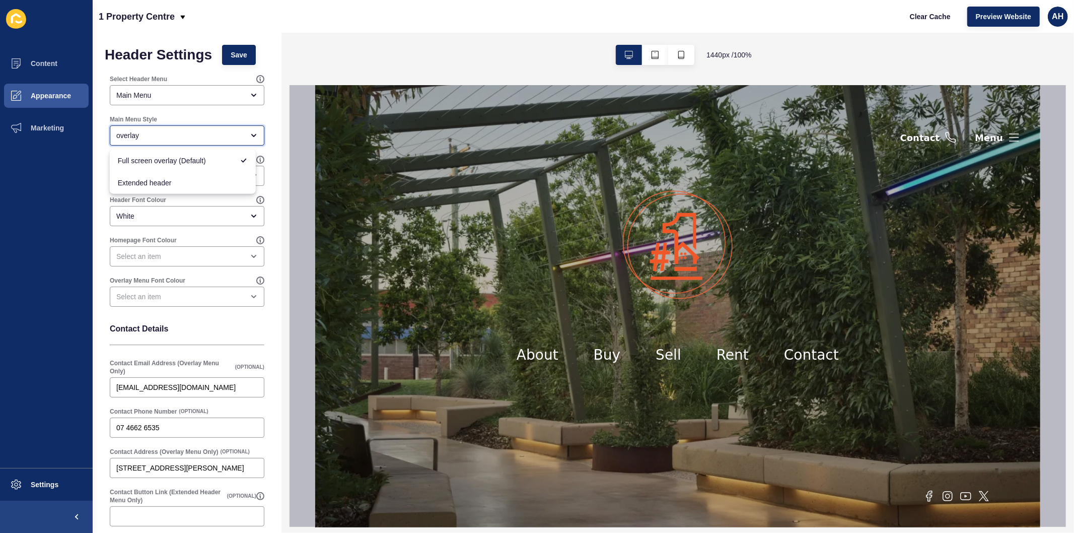
click at [168, 133] on div "overlay" at bounding box center [179, 135] width 127 height 10
click at [188, 184] on span "Extended header" at bounding box center [183, 183] width 130 height 10
type input "Extended header"
click at [237, 56] on span "Save" at bounding box center [239, 55] width 17 height 10
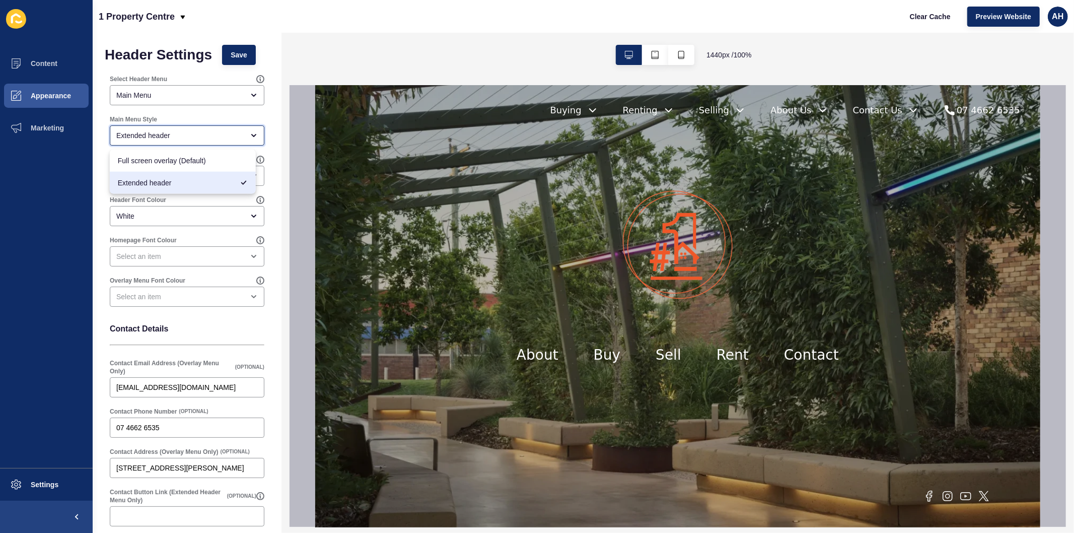
click at [167, 132] on div "Extended header" at bounding box center [179, 135] width 127 height 10
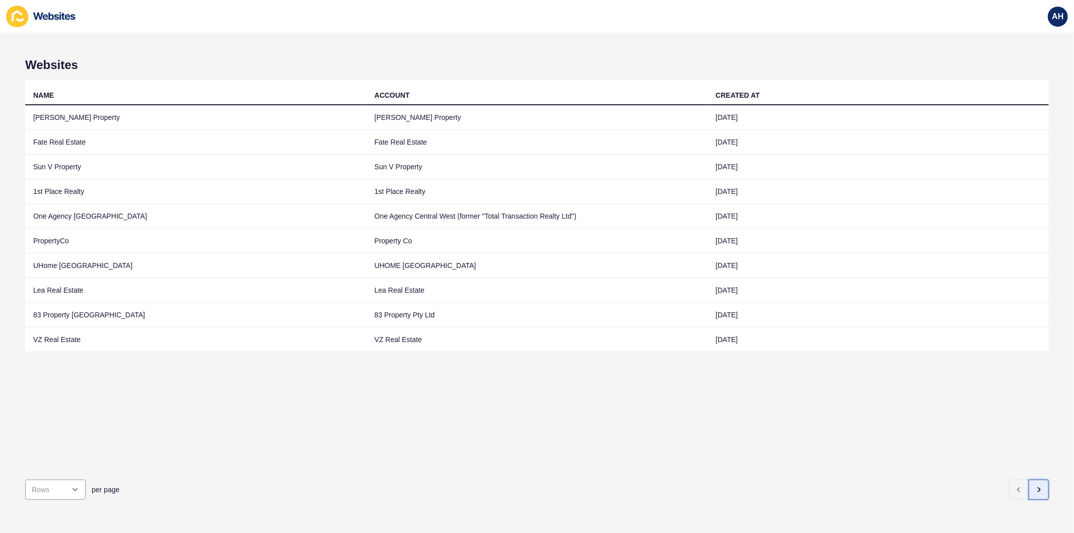
click at [1034, 485] on button "button" at bounding box center [1038, 489] width 20 height 20
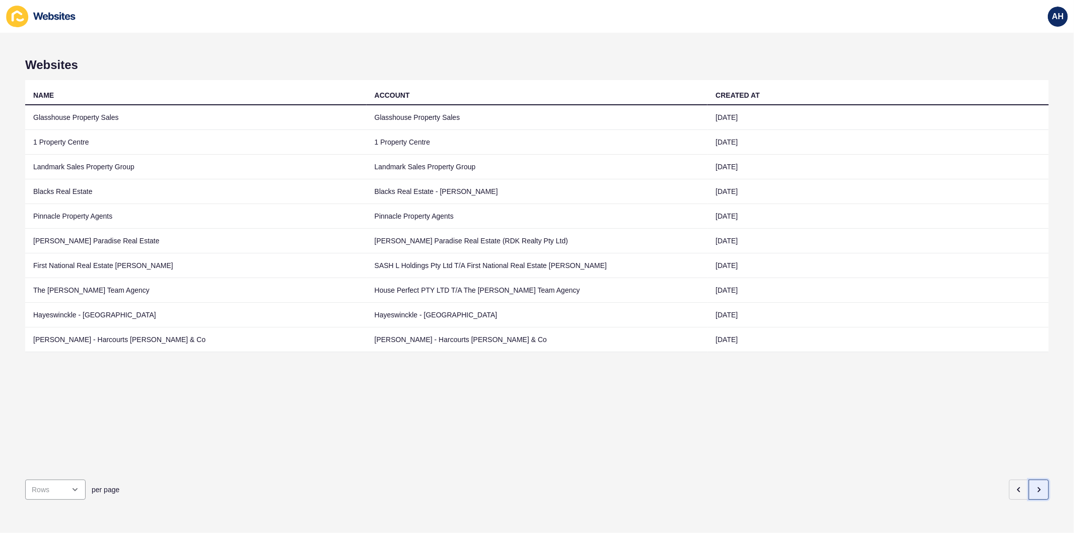
click at [1034, 485] on button "button" at bounding box center [1038, 489] width 20 height 20
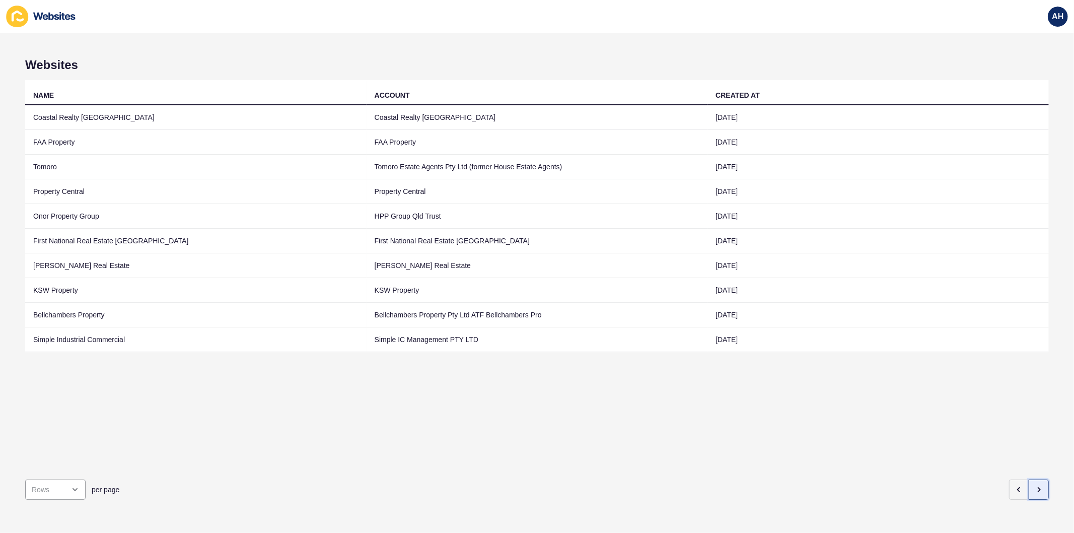
click at [1034, 485] on button "button" at bounding box center [1038, 489] width 20 height 20
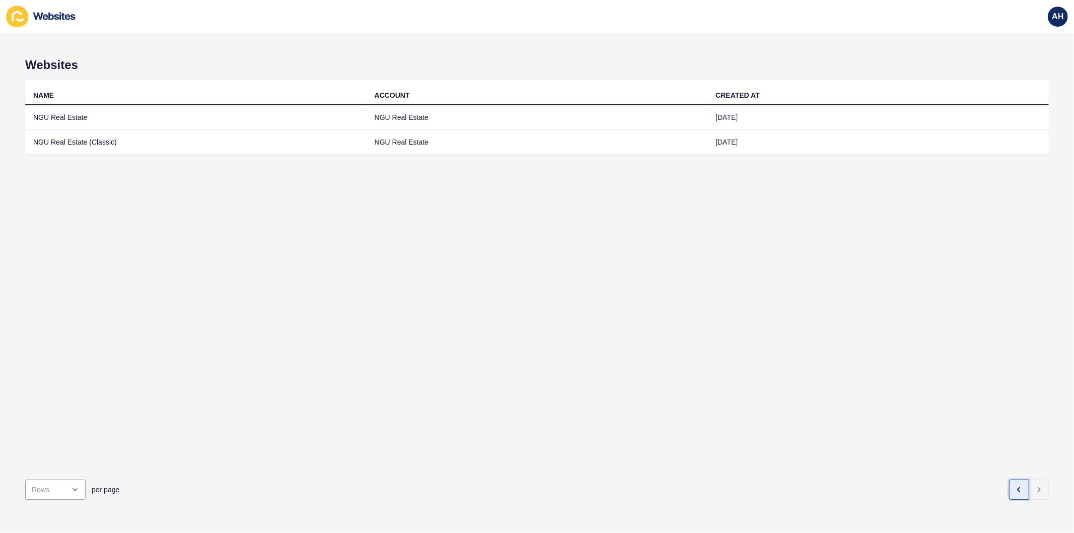
click at [1009, 487] on button "button" at bounding box center [1019, 489] width 20 height 20
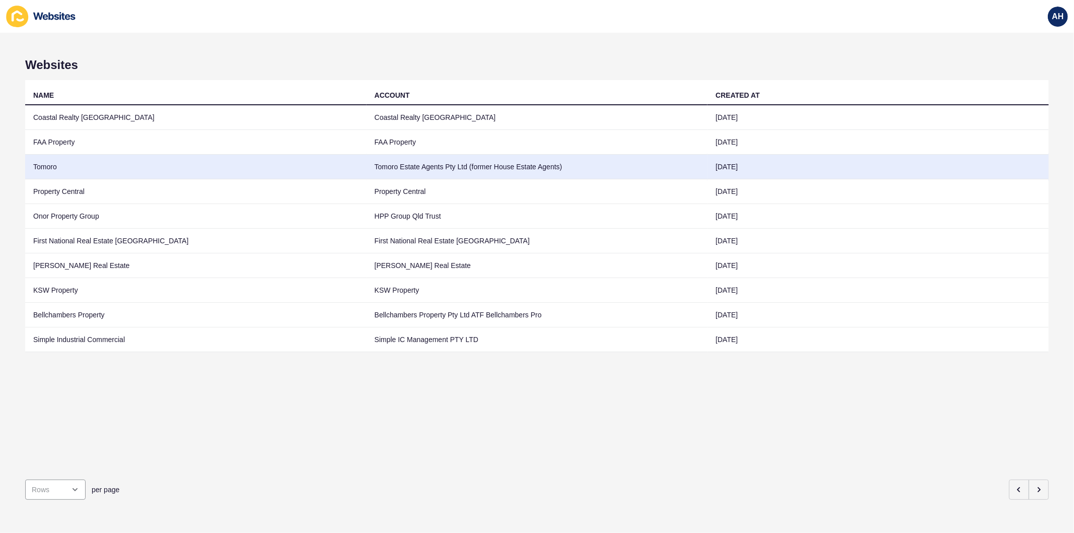
click at [451, 167] on td "Tomoro Estate Agents Pty Ltd (former House Estate Agents)" at bounding box center [536, 167] width 341 height 25
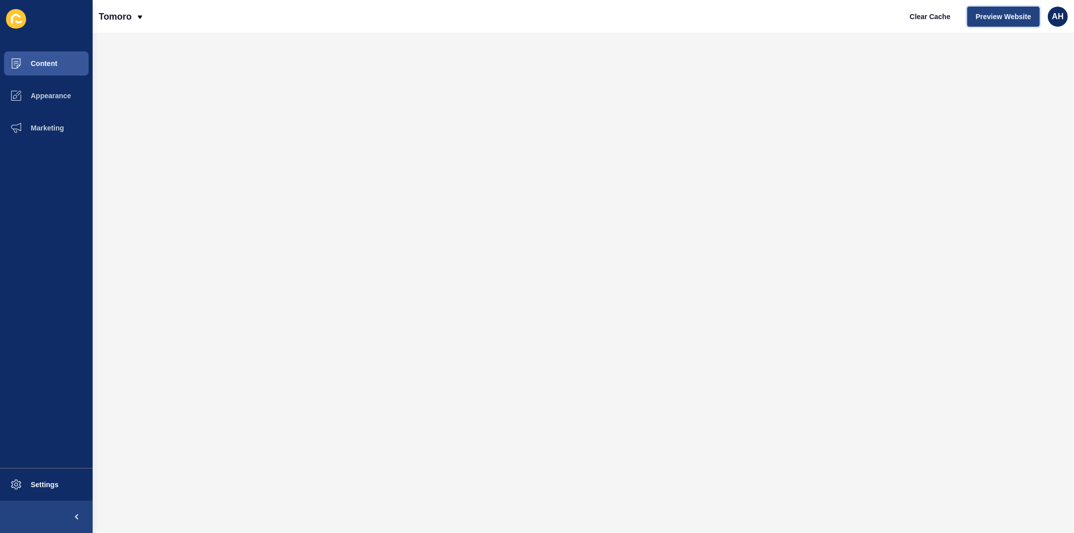
click at [1010, 12] on span "Preview Website" at bounding box center [1002, 17] width 55 height 10
click at [31, 91] on span at bounding box center [16, 96] width 32 height 32
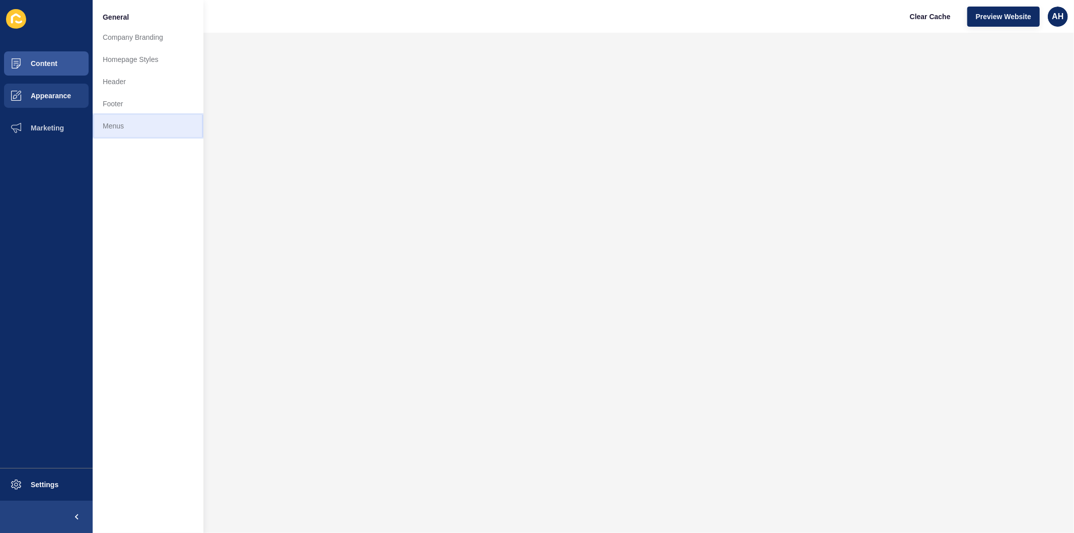
click at [124, 123] on link "Menus" at bounding box center [148, 126] width 111 height 22
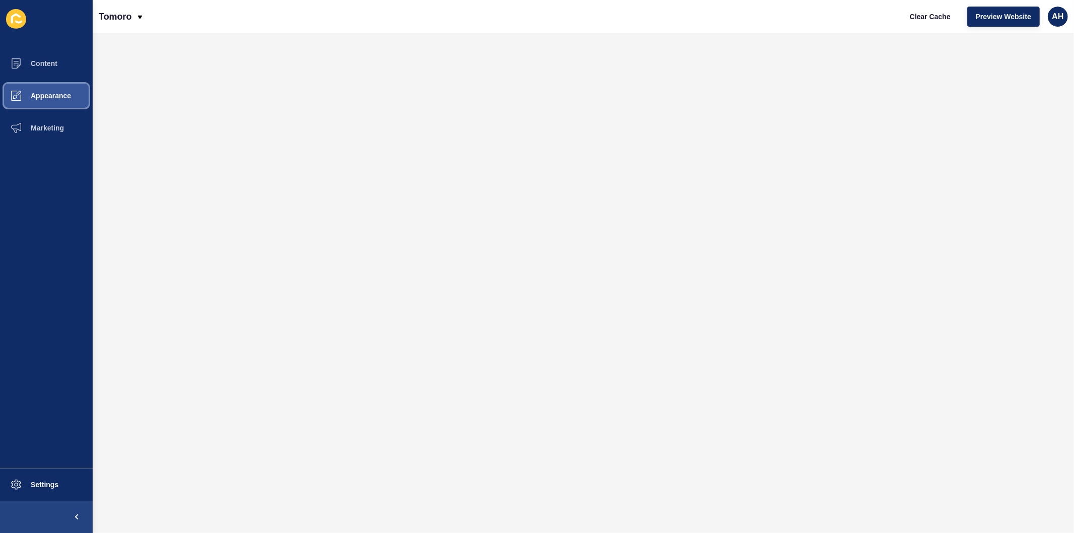
click at [29, 90] on span at bounding box center [16, 96] width 32 height 32
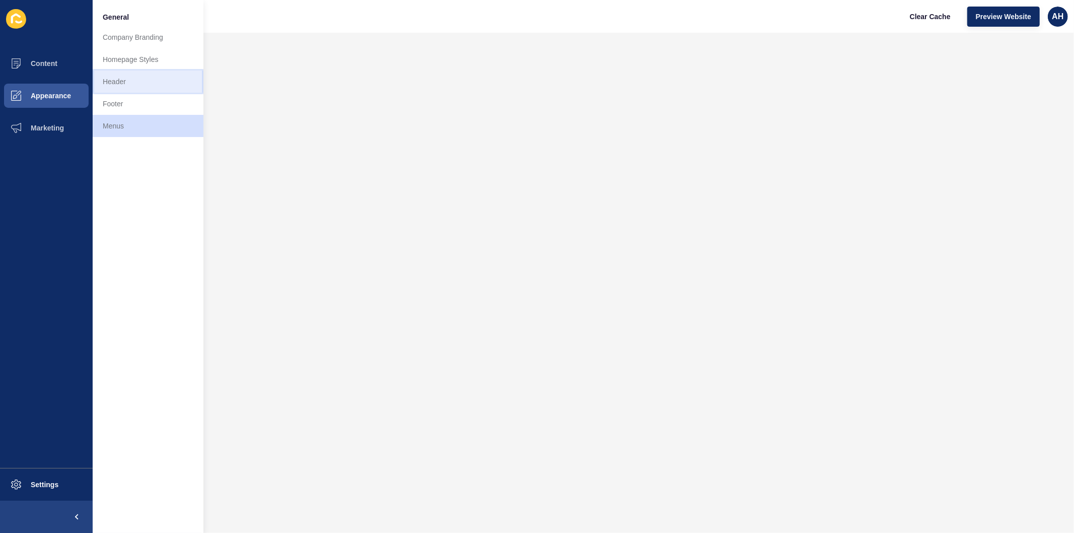
click at [108, 81] on link "Header" at bounding box center [148, 81] width 111 height 22
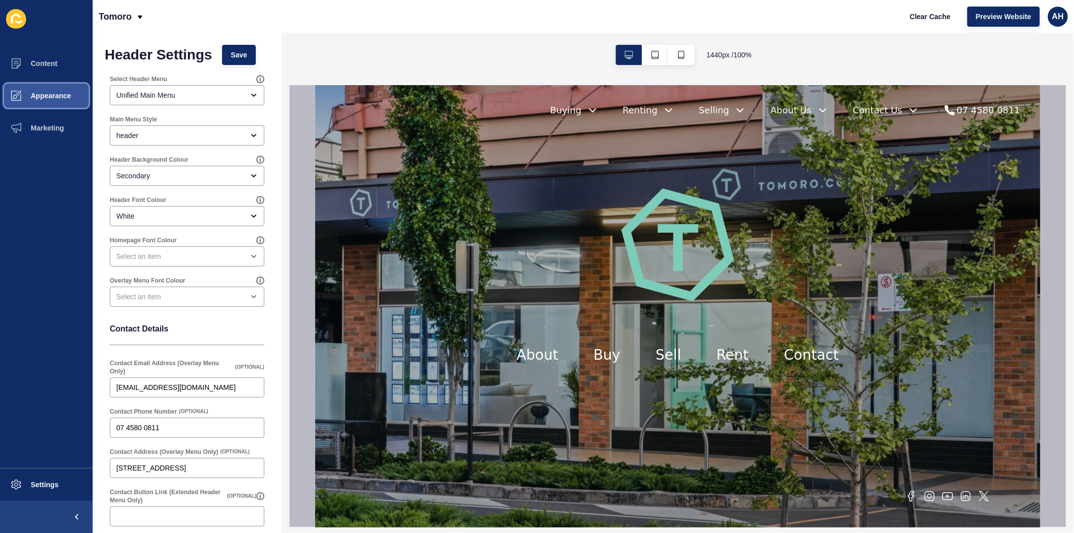
click at [53, 96] on span "Appearance" at bounding box center [34, 96] width 72 height 8
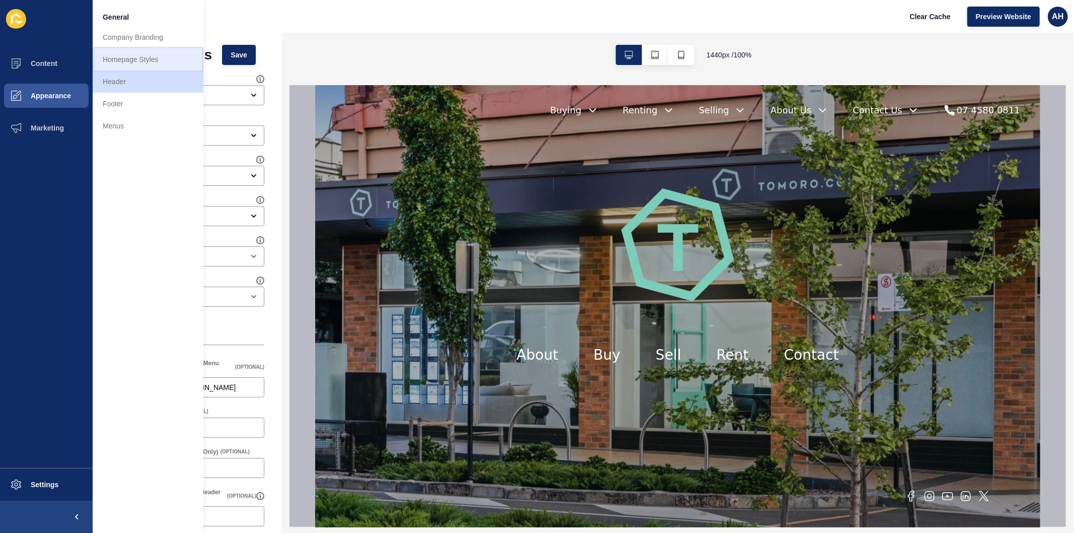
click at [138, 61] on link "Homepage Styles" at bounding box center [148, 59] width 111 height 22
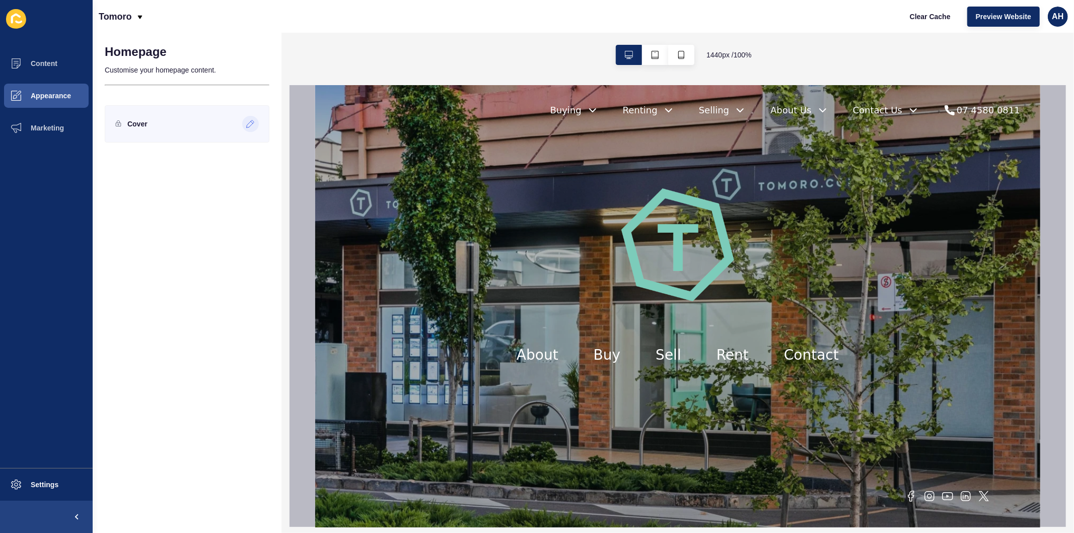
click at [250, 123] on icon at bounding box center [250, 124] width 9 height 8
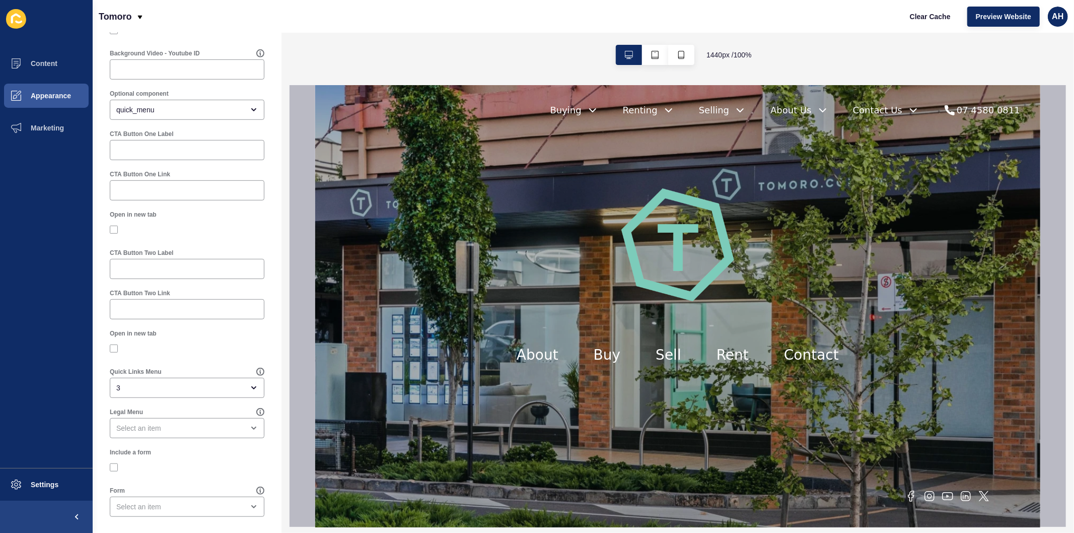
scroll to position [554, 0]
click at [194, 385] on div "3" at bounding box center [179, 387] width 127 height 10
click at [203, 346] on div at bounding box center [187, 347] width 155 height 9
click at [41, 91] on button "Appearance" at bounding box center [46, 96] width 93 height 32
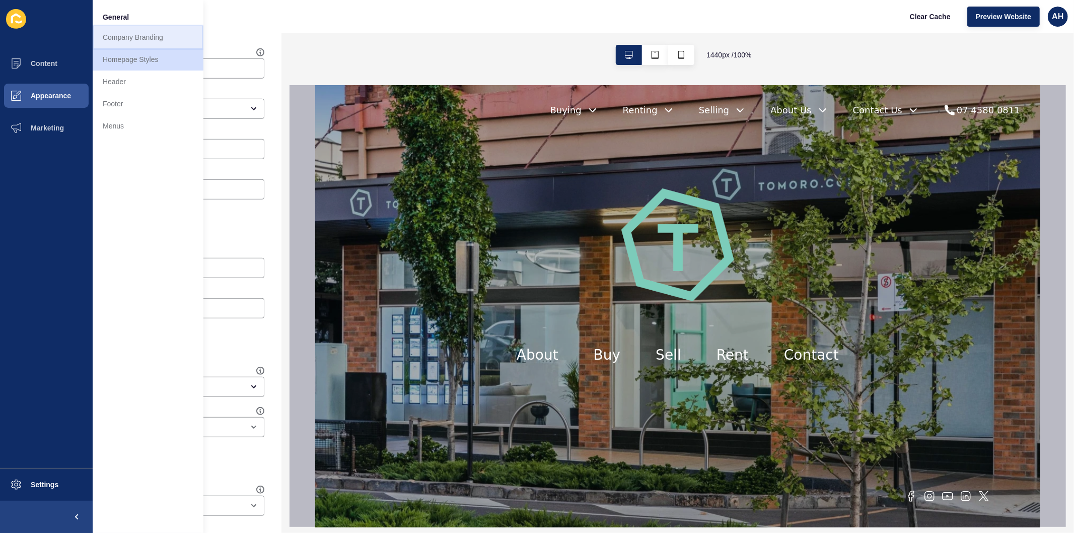
click at [129, 40] on link "Company Branding" at bounding box center [148, 37] width 111 height 22
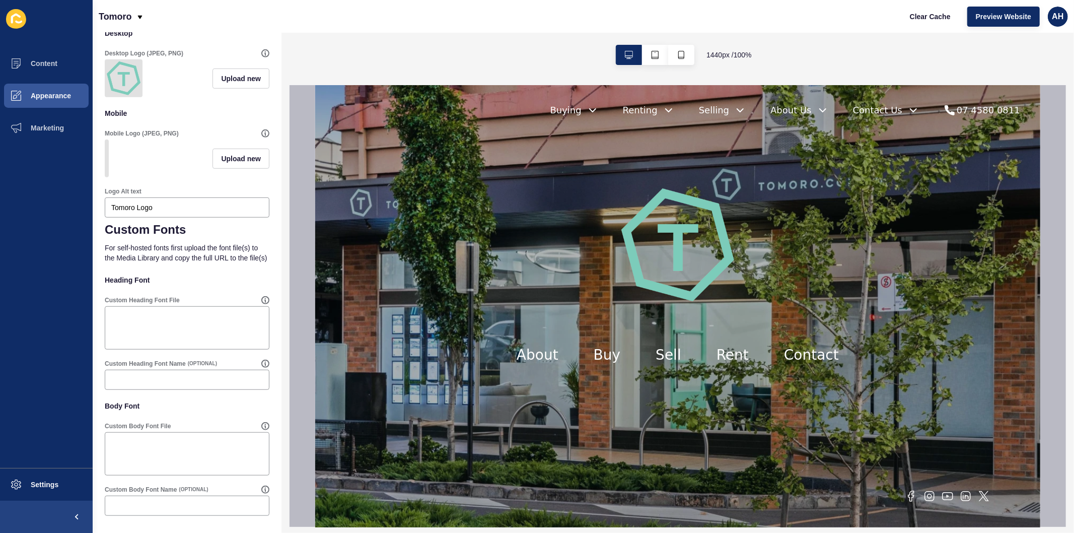
scroll to position [591, 0]
click at [61, 90] on button "Appearance" at bounding box center [46, 96] width 93 height 32
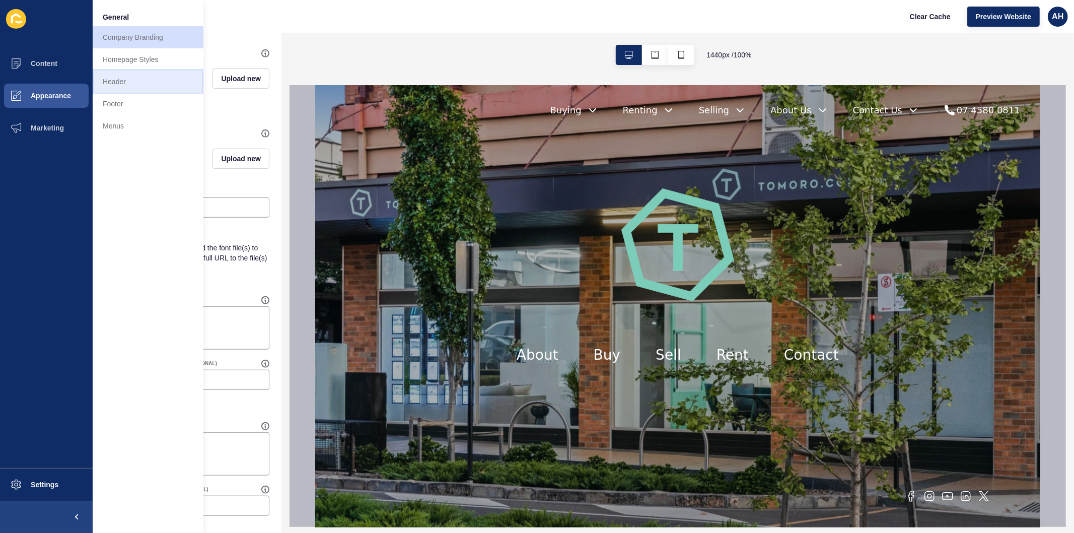
click at [144, 77] on link "Header" at bounding box center [148, 81] width 111 height 22
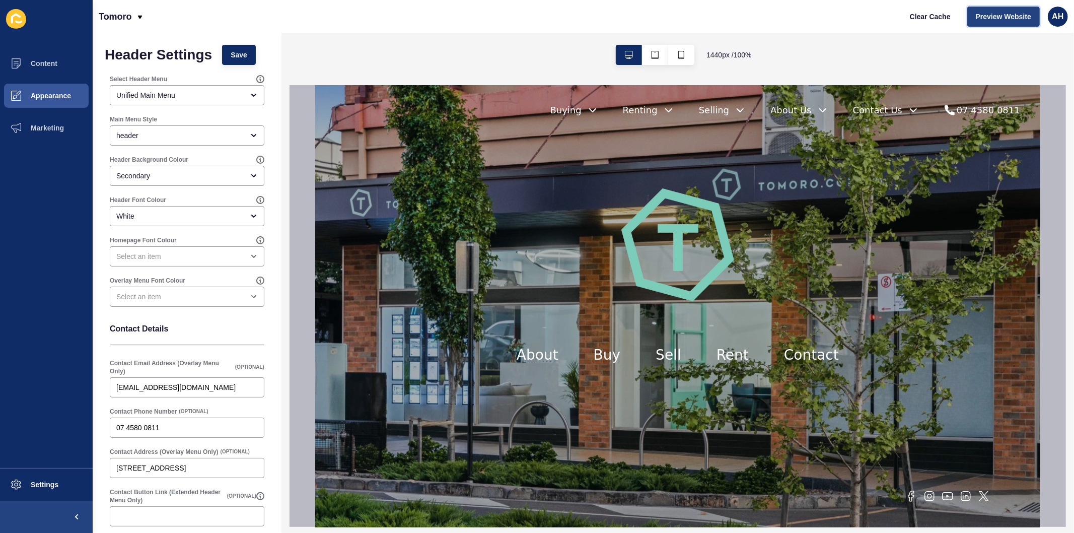
click at [977, 17] on span "Preview Website" at bounding box center [1002, 17] width 55 height 10
click at [184, 123] on div "Main Menu Style" at bounding box center [187, 119] width 155 height 8
click at [182, 133] on div "header" at bounding box center [179, 135] width 127 height 10
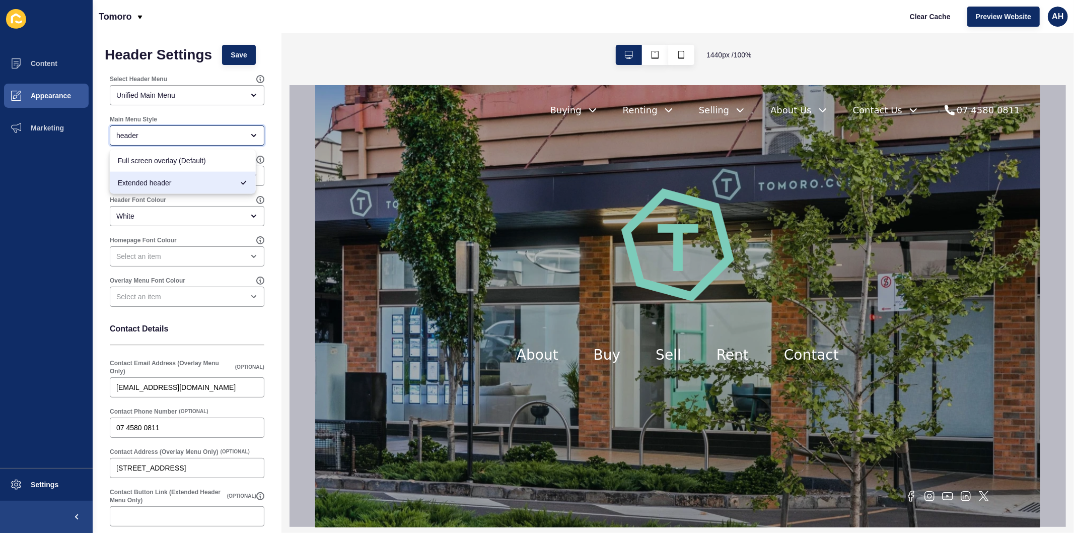
click at [182, 133] on div "header" at bounding box center [179, 135] width 127 height 10
